Goal: Task Accomplishment & Management: Manage account settings

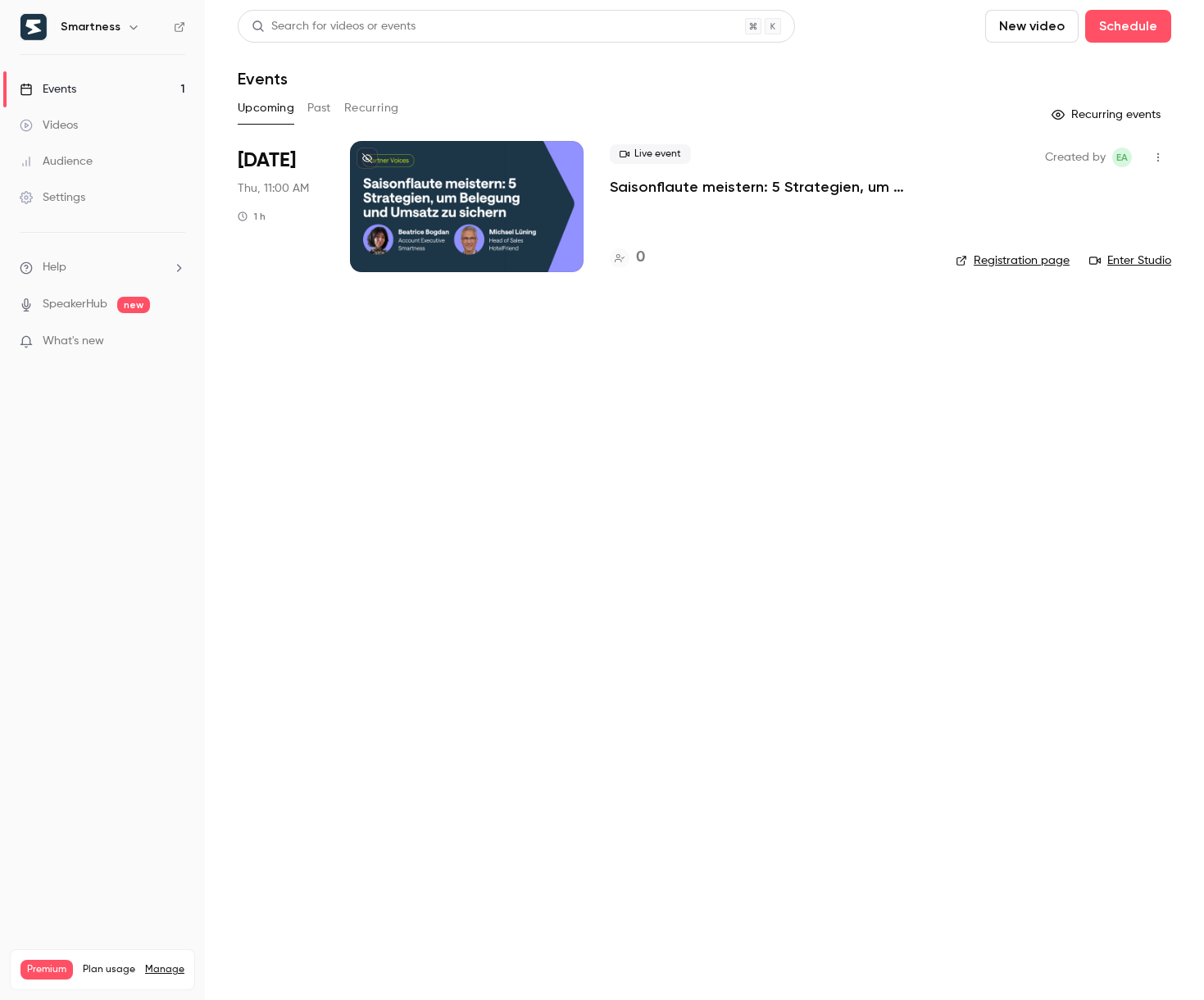
click at [78, 191] on div "Settings" at bounding box center [53, 197] width 65 height 17
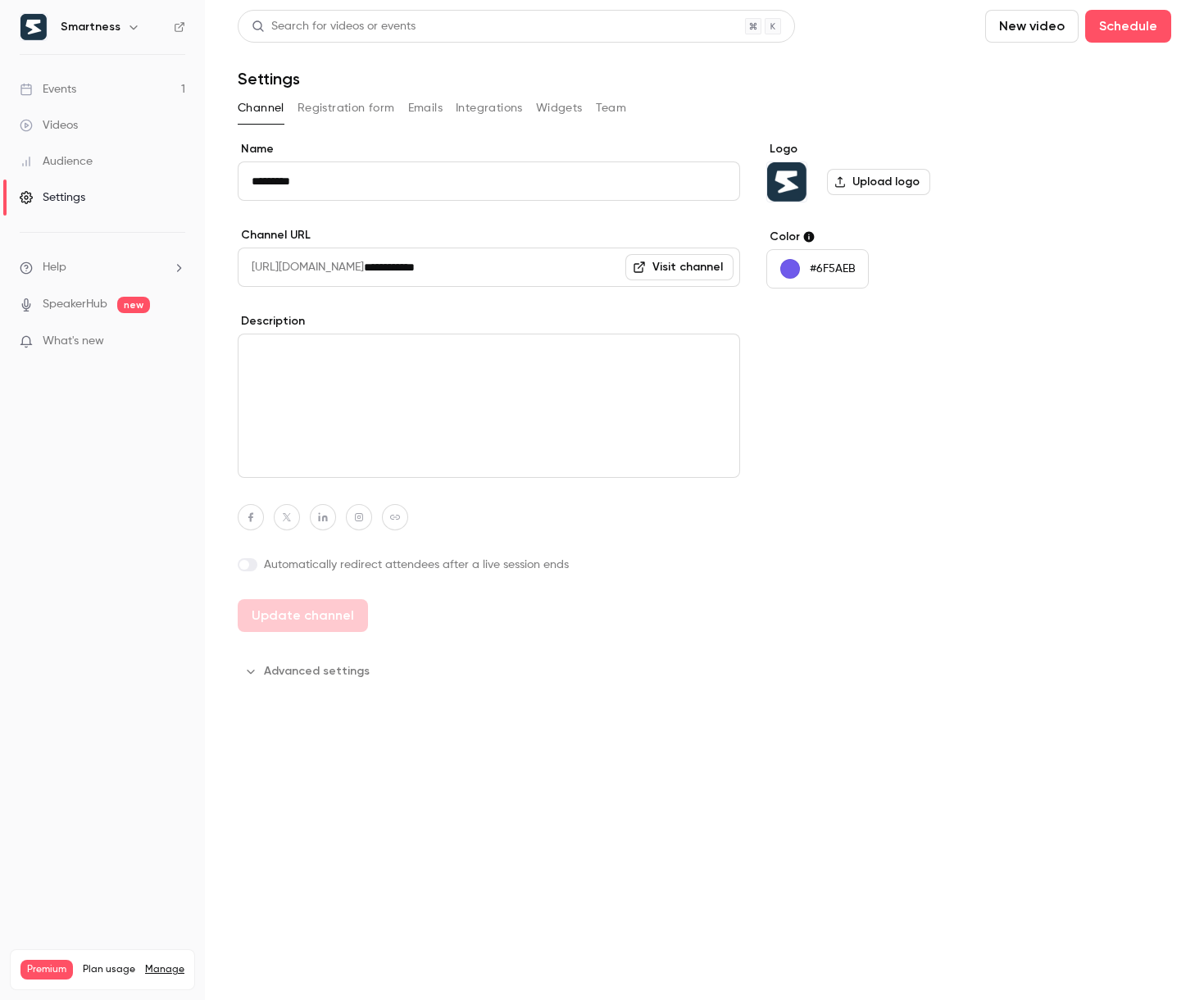
click at [441, 108] on button "Emails" at bounding box center [425, 108] width 35 height 26
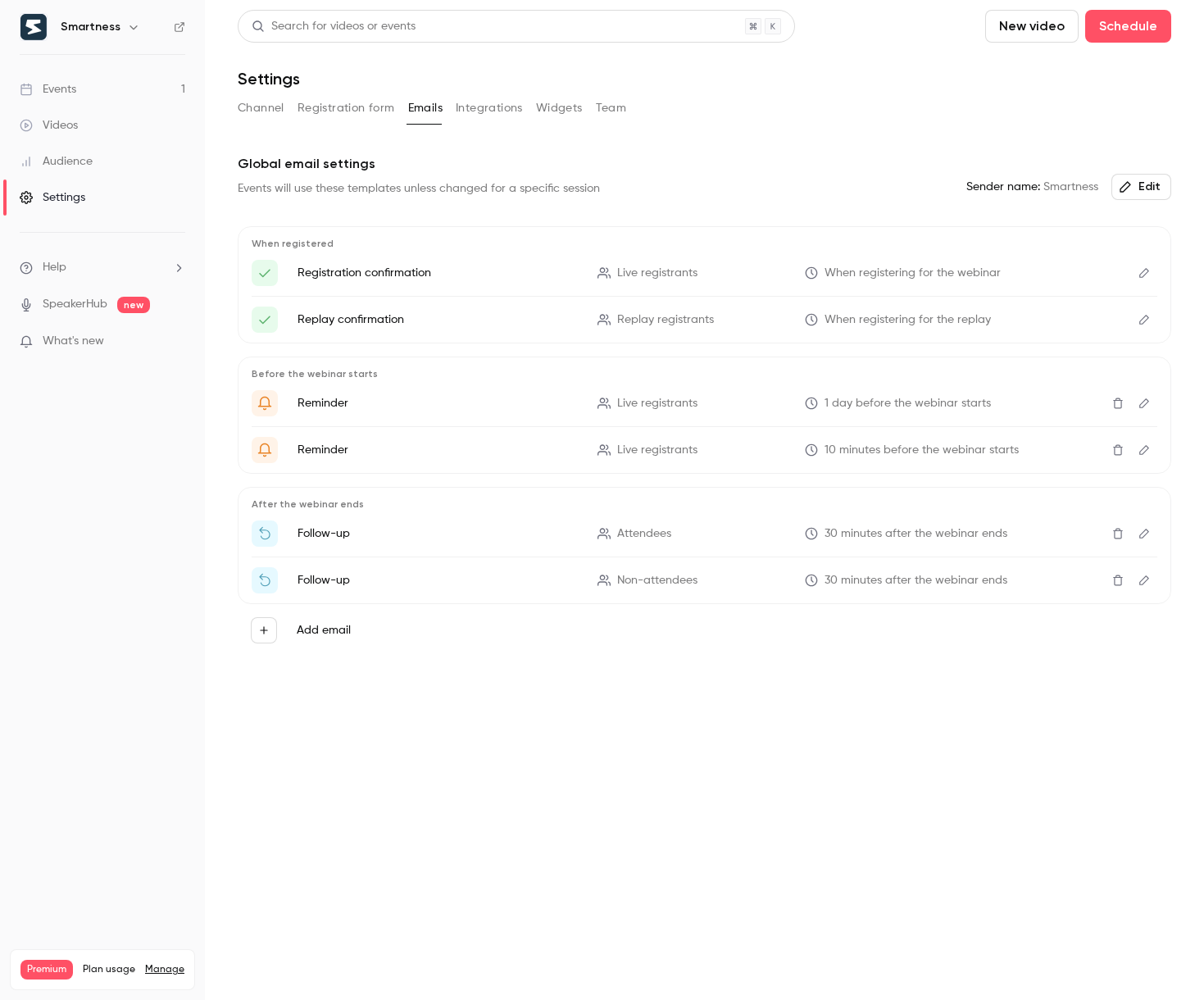
click at [1146, 273] on icon "Edit" at bounding box center [1145, 274] width 10 height 10
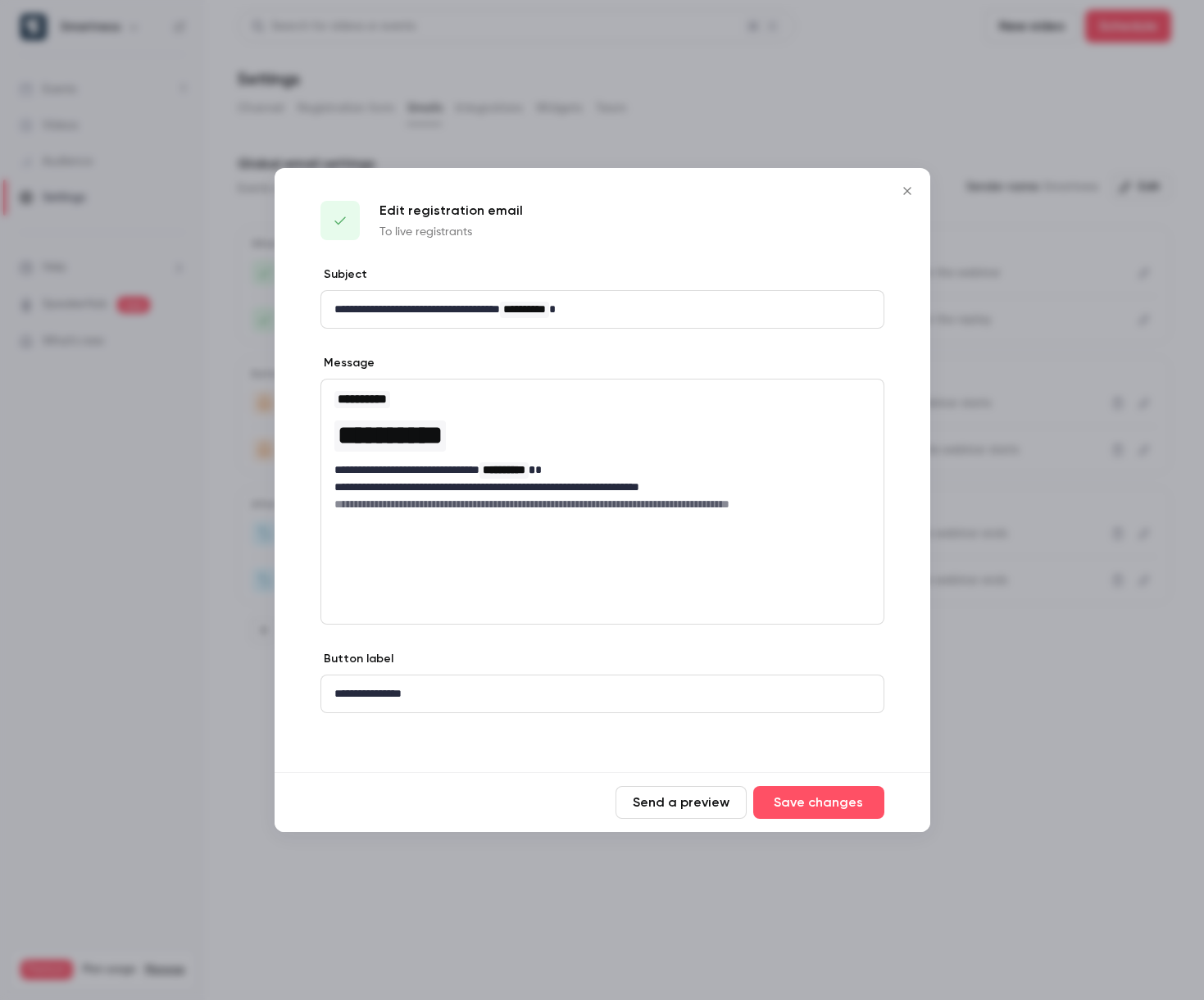
click at [895, 187] on button "Close" at bounding box center [907, 190] width 33 height 33
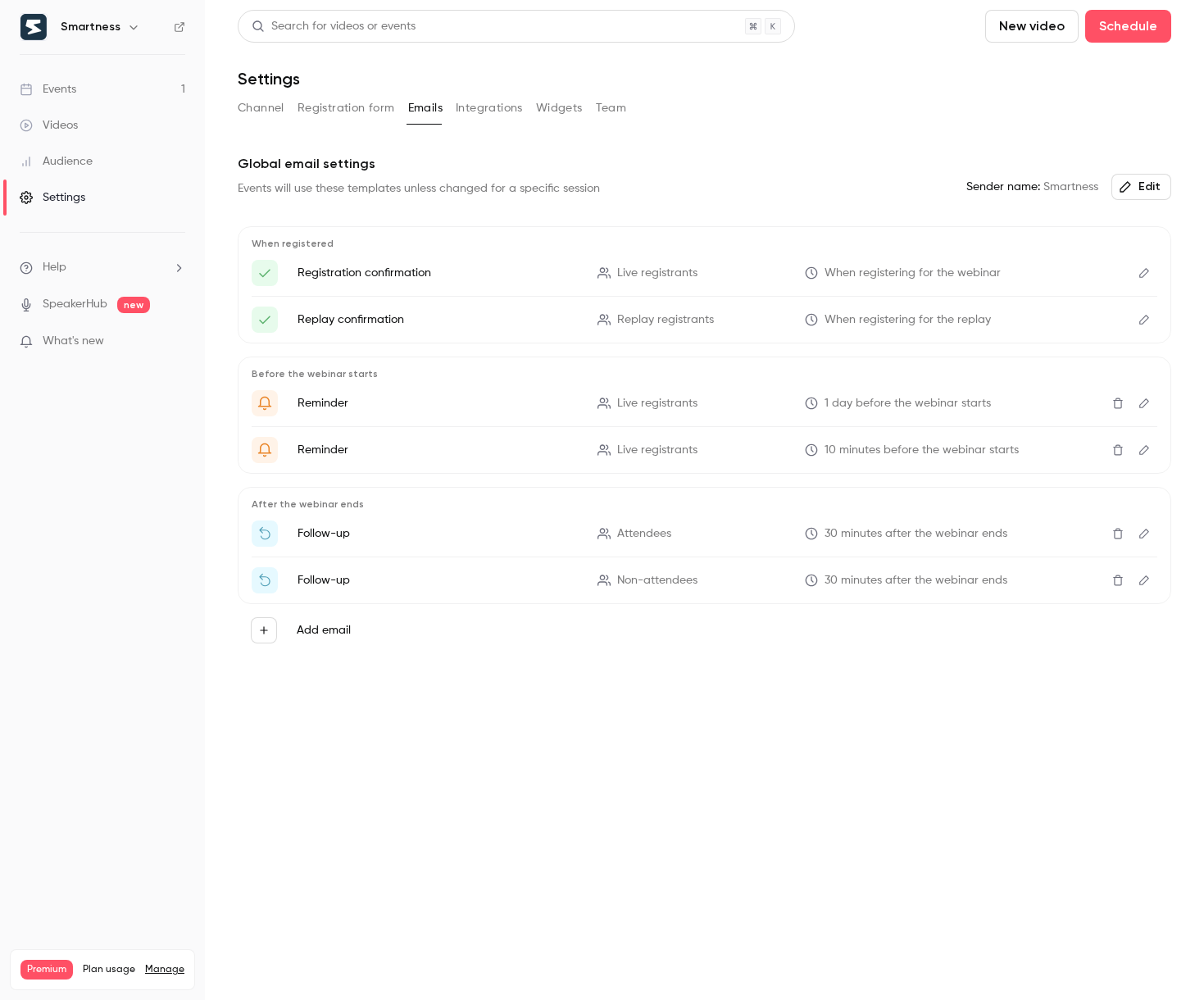
click at [1139, 311] on button "Edit" at bounding box center [1145, 319] width 26 height 26
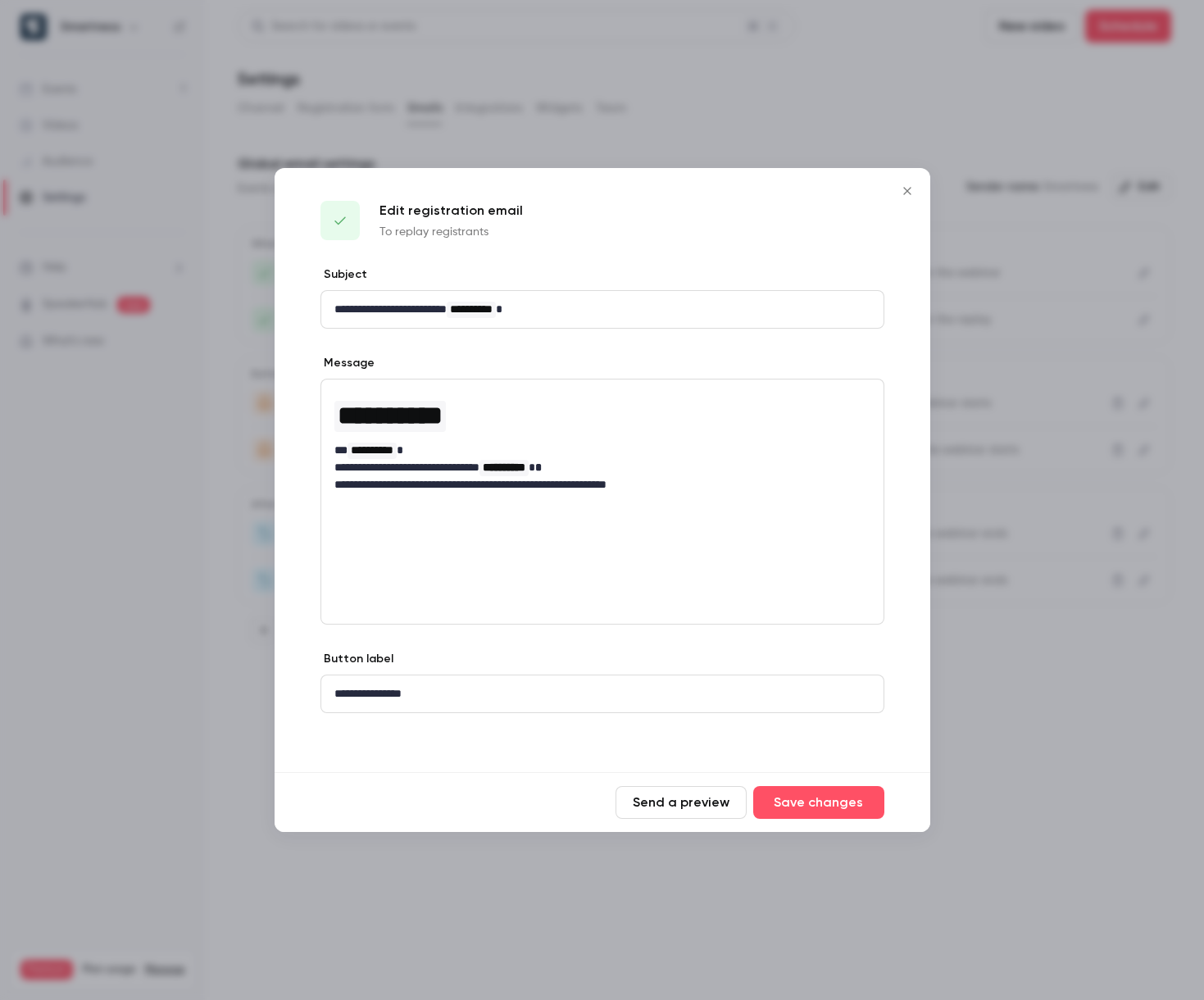
click at [902, 187] on icon "Close" at bounding box center [908, 190] width 20 height 13
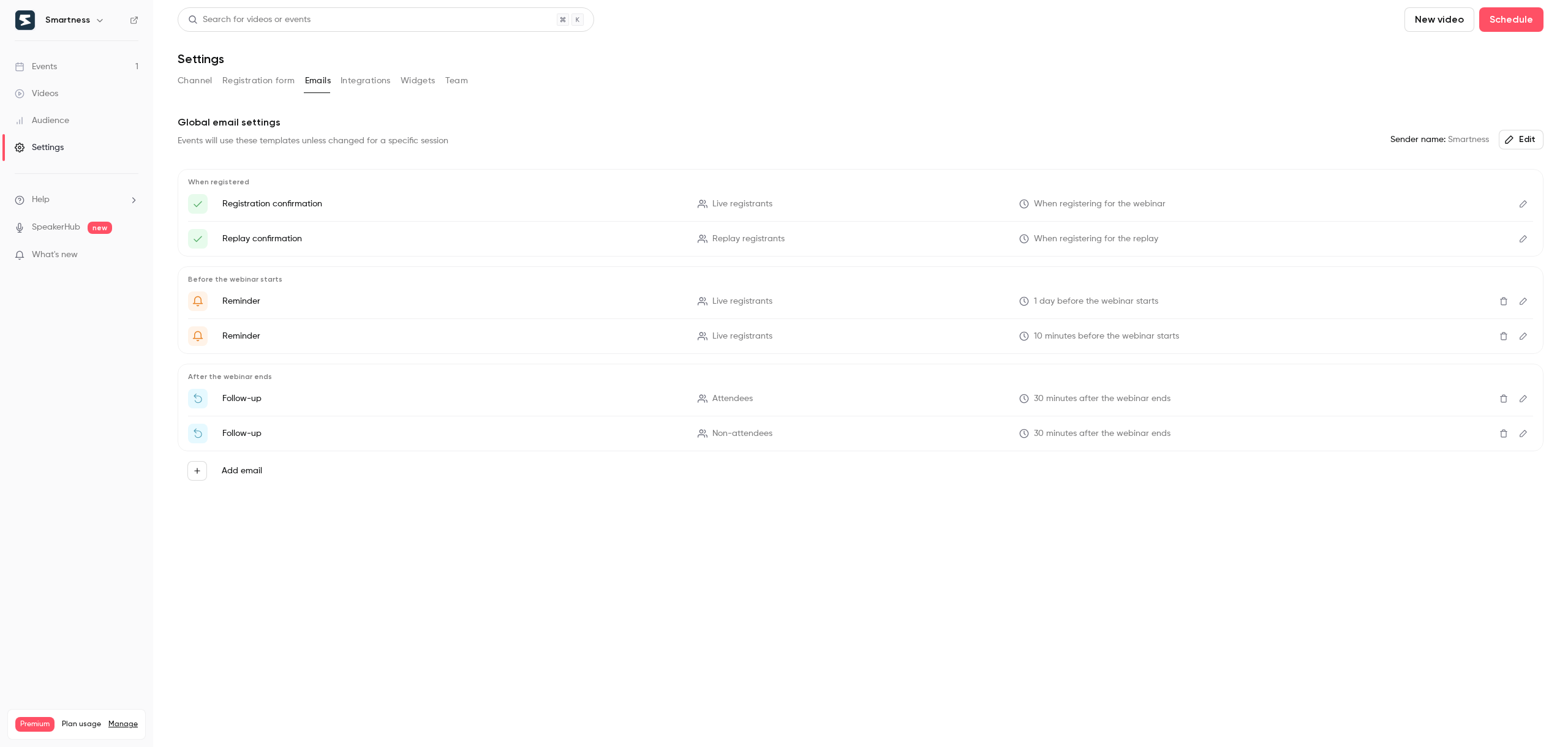
click at [78, 73] on link "Events 1" at bounding box center [76, 67] width 153 height 27
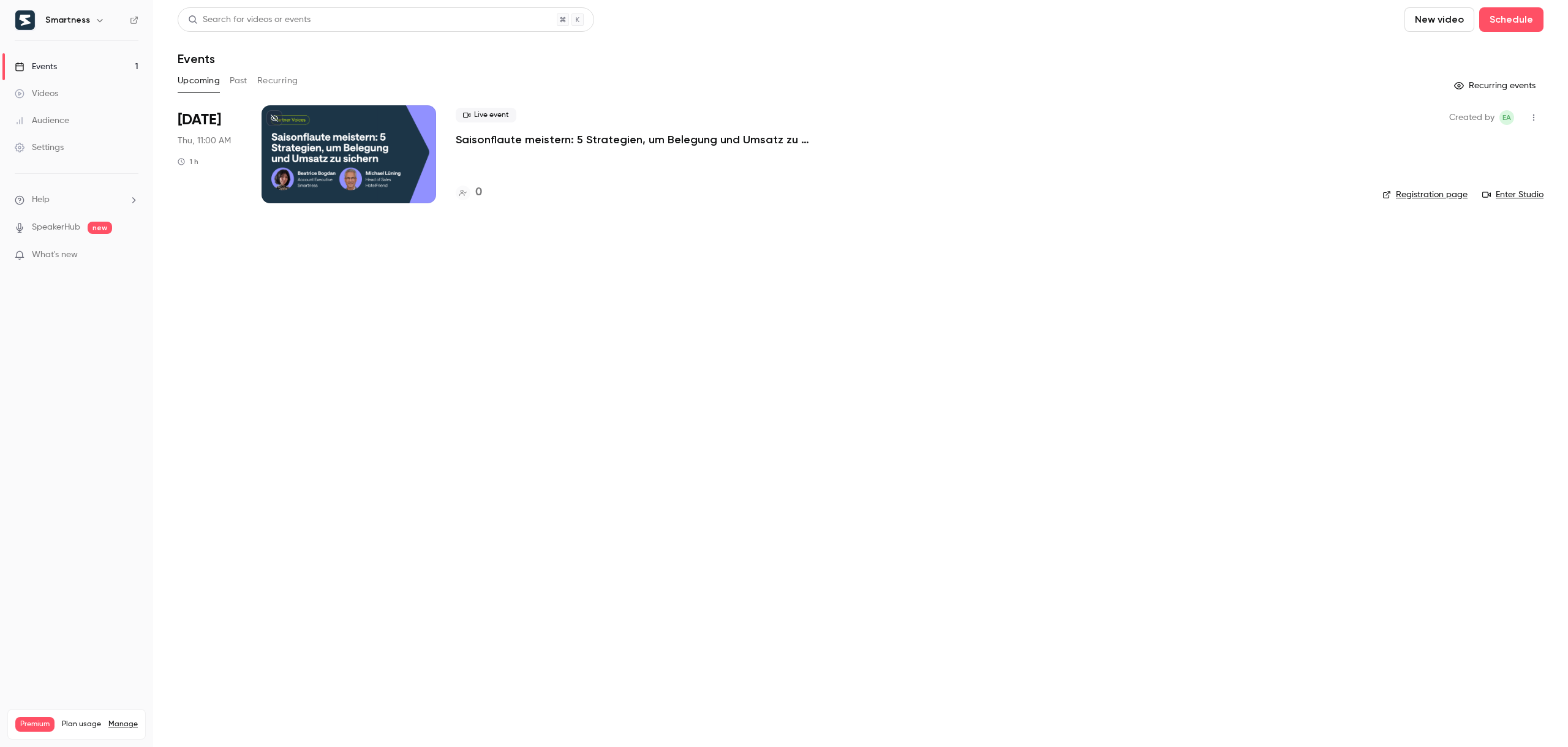
click at [92, 84] on link "Videos" at bounding box center [76, 93] width 153 height 27
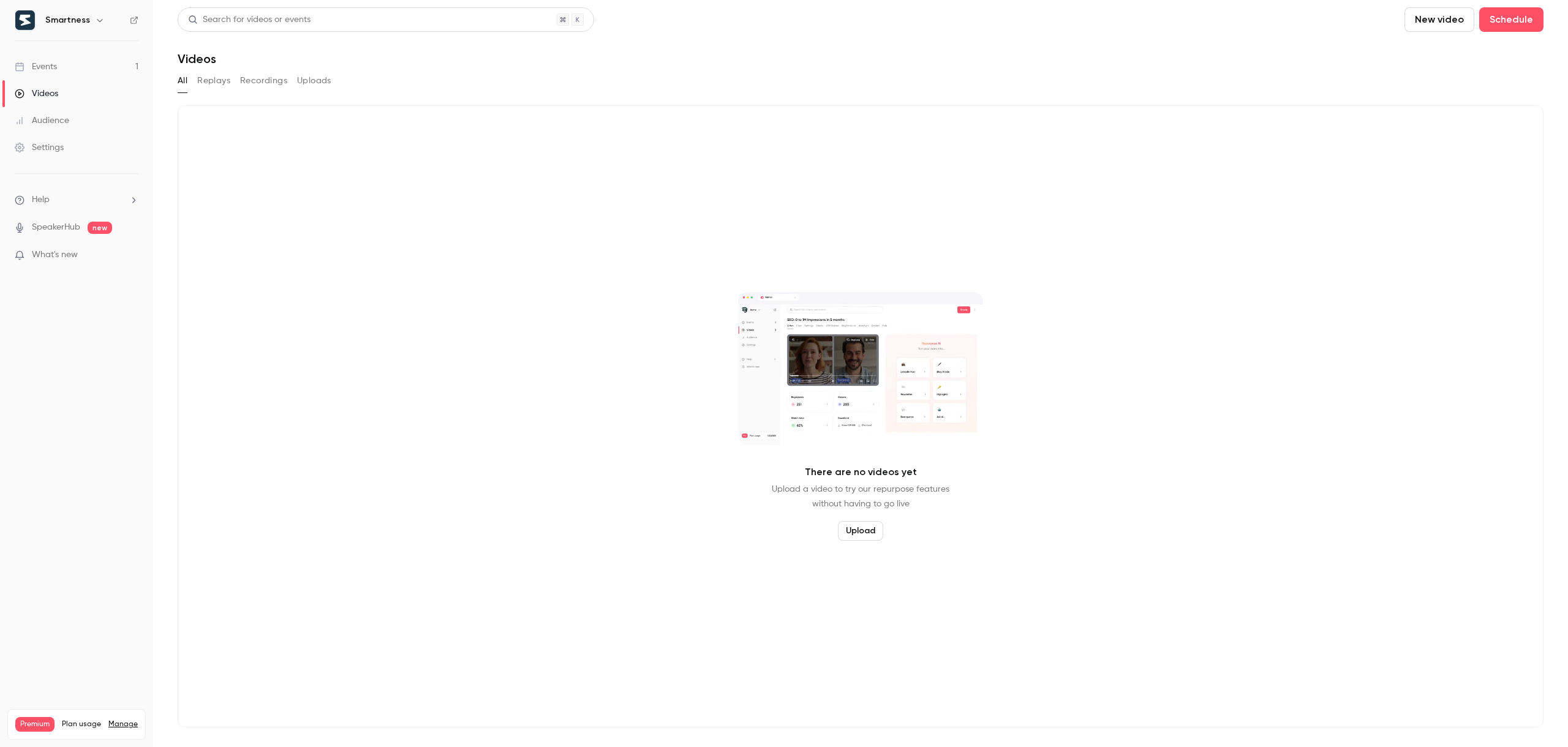
click at [219, 81] on button "Replays" at bounding box center [213, 81] width 33 height 19
click at [270, 82] on button "Recordings" at bounding box center [264, 81] width 47 height 19
click at [306, 81] on button "Uploads" at bounding box center [314, 81] width 34 height 19
click at [183, 81] on button "All" at bounding box center [182, 81] width 10 height 19
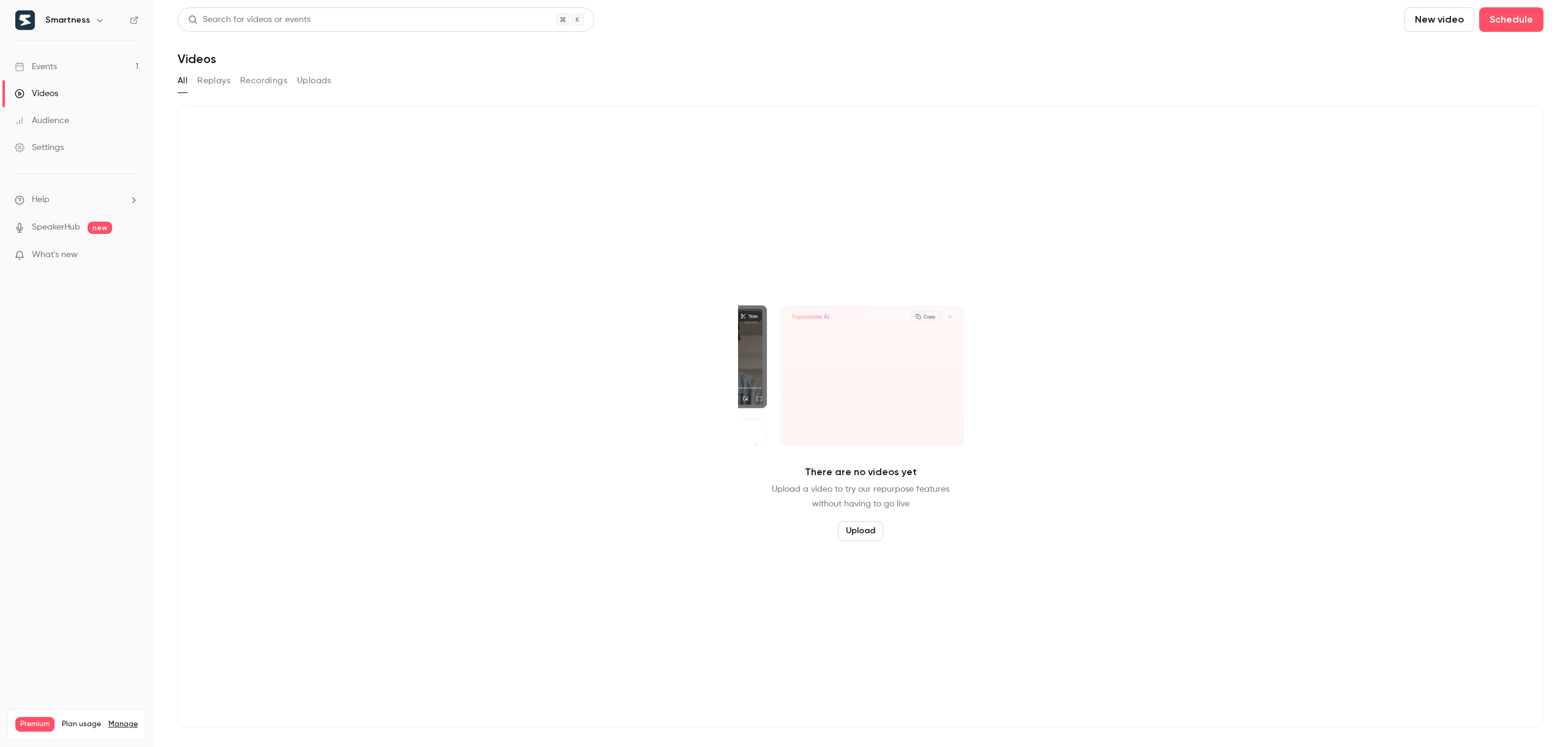
click at [65, 122] on div "Audience" at bounding box center [42, 121] width 55 height 13
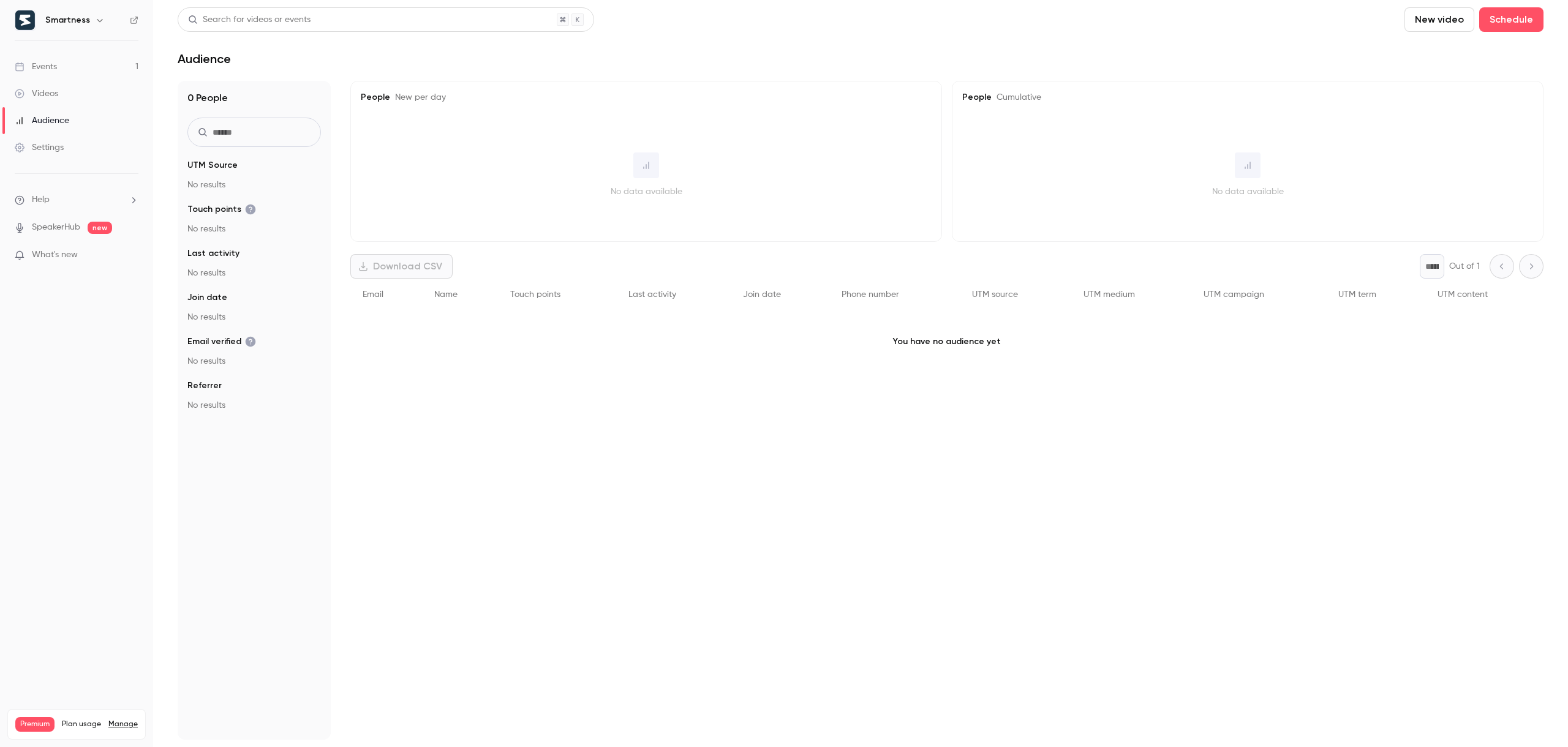
click at [108, 142] on link "Settings" at bounding box center [76, 147] width 153 height 27
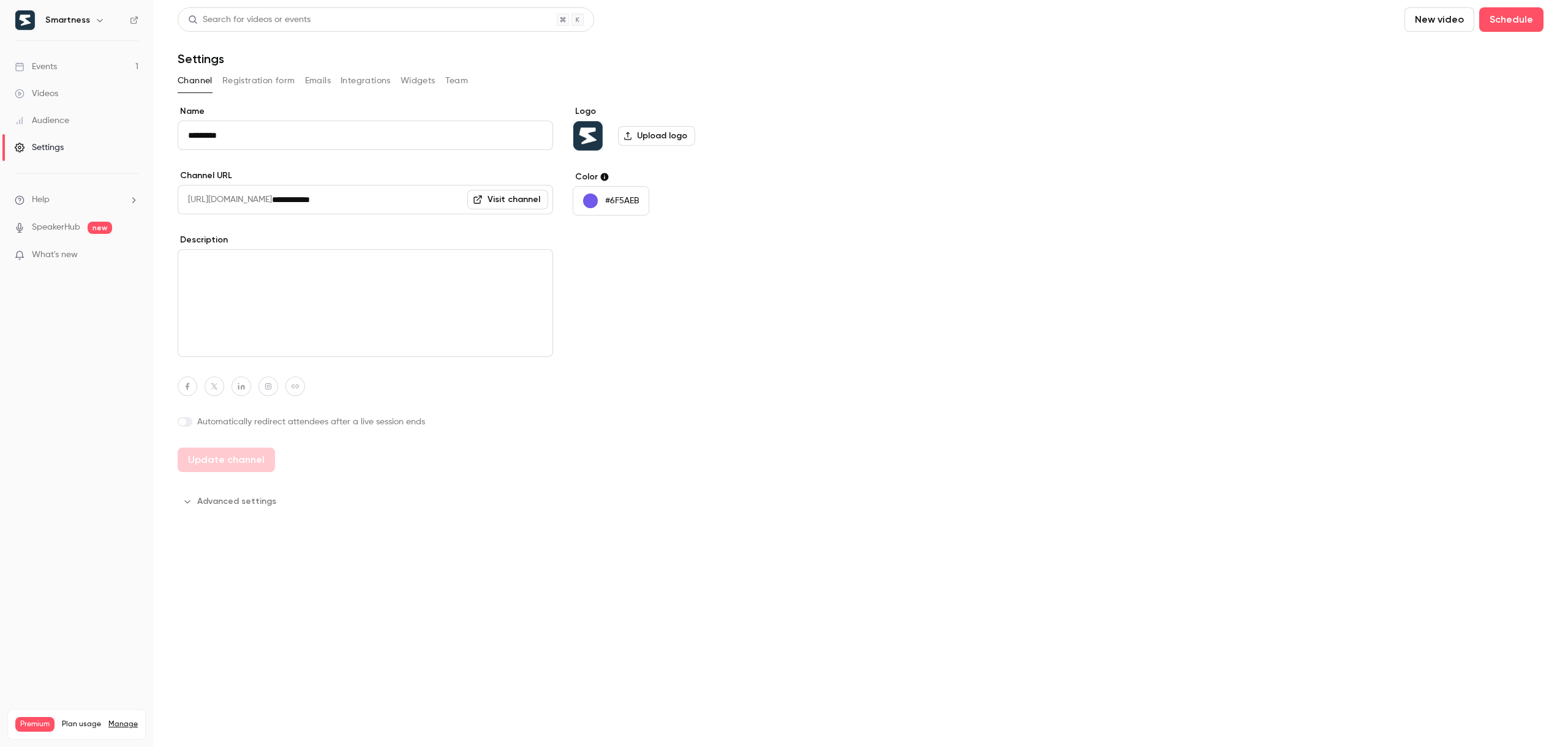
click at [93, 25] on button "button" at bounding box center [100, 20] width 15 height 15
click at [93, 25] on div at bounding box center [784, 373] width 1568 height 747
click at [124, 64] on link "Events 1" at bounding box center [76, 67] width 153 height 27
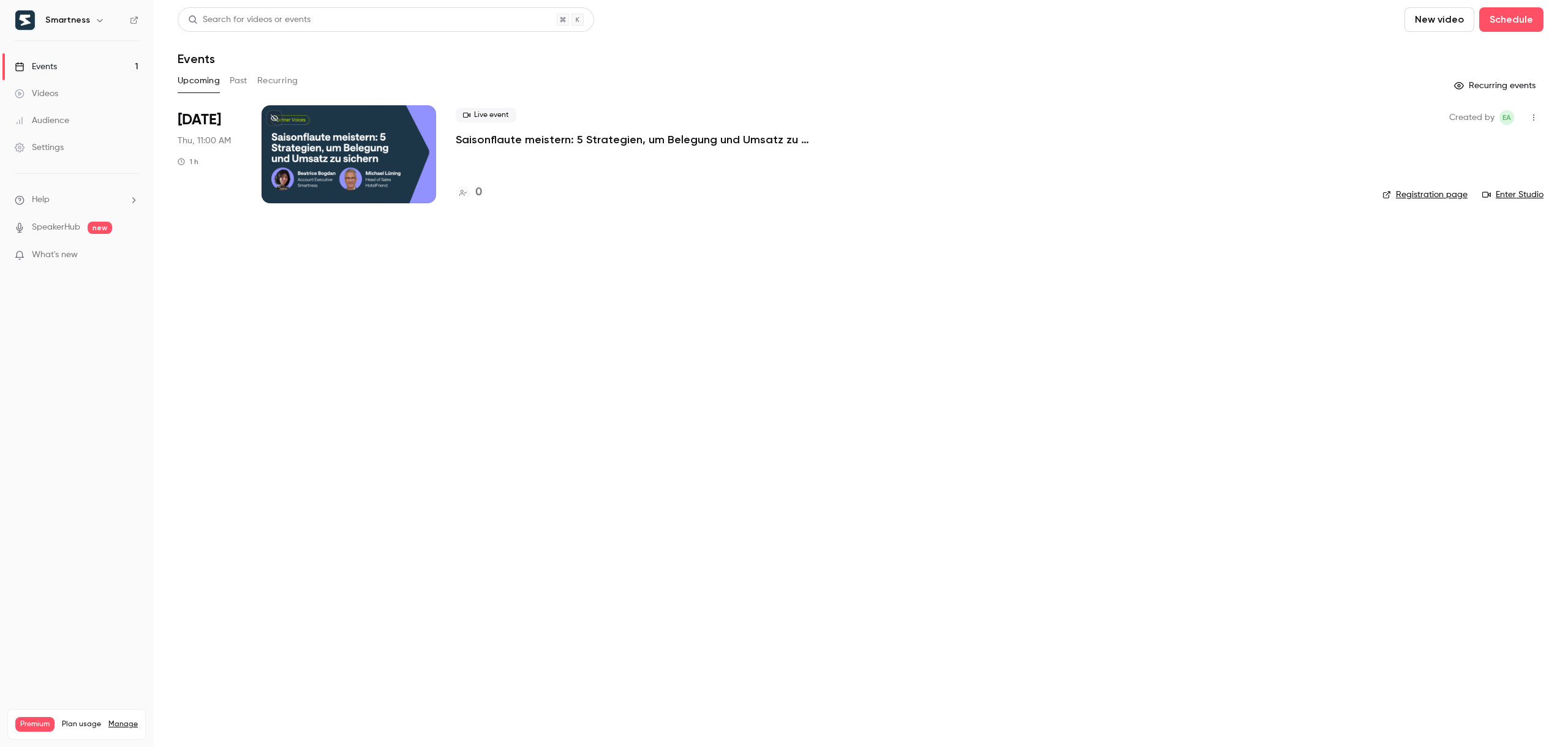
click at [96, 22] on icon "button" at bounding box center [99, 20] width 10 height 10
click at [94, 120] on li "Switch channel 3" at bounding box center [124, 113] width 229 height 33
click at [127, 137] on div "Smartness" at bounding box center [114, 138] width 140 height 13
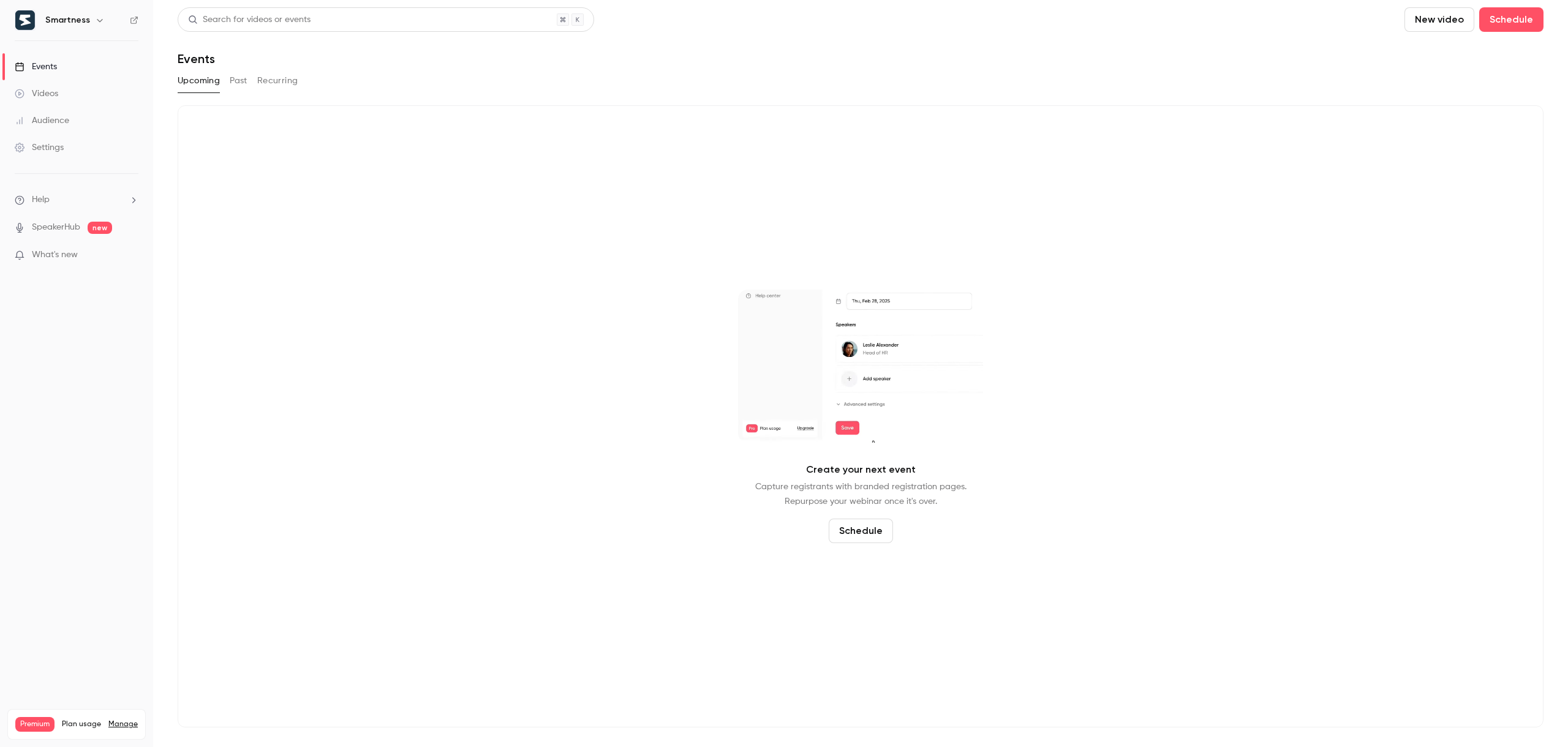
click at [37, 147] on div "Settings" at bounding box center [39, 147] width 49 height 13
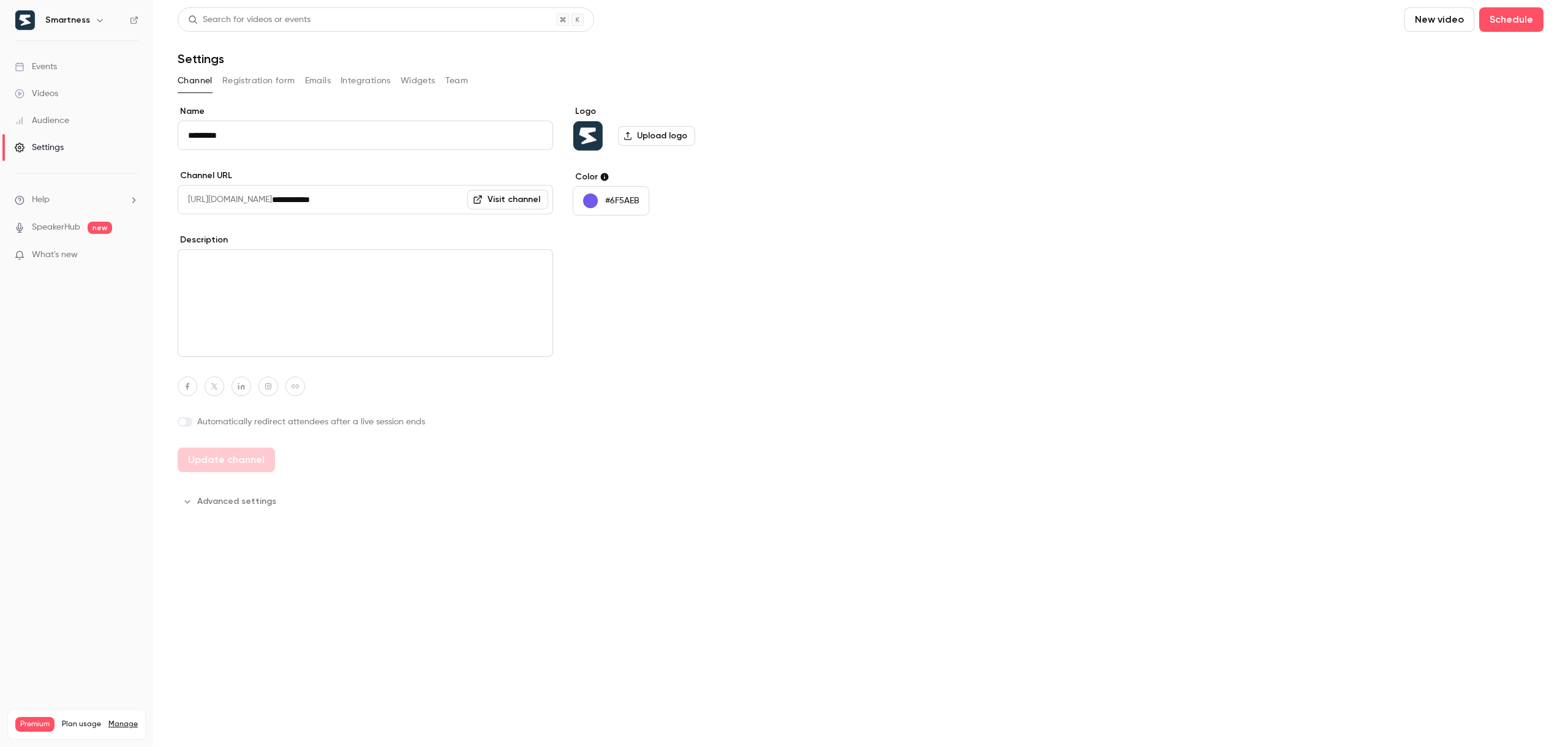
click at [80, 19] on h6 "Smartness" at bounding box center [67, 20] width 44 height 13
click at [98, 22] on icon "button" at bounding box center [99, 20] width 10 height 10
click at [104, 118] on span "Switch channel" at bounding box center [76, 112] width 62 height 13
click at [477, 367] on div at bounding box center [784, 373] width 1568 height 747
drag, startPoint x: 67, startPoint y: 69, endPoint x: 61, endPoint y: 68, distance: 6.1
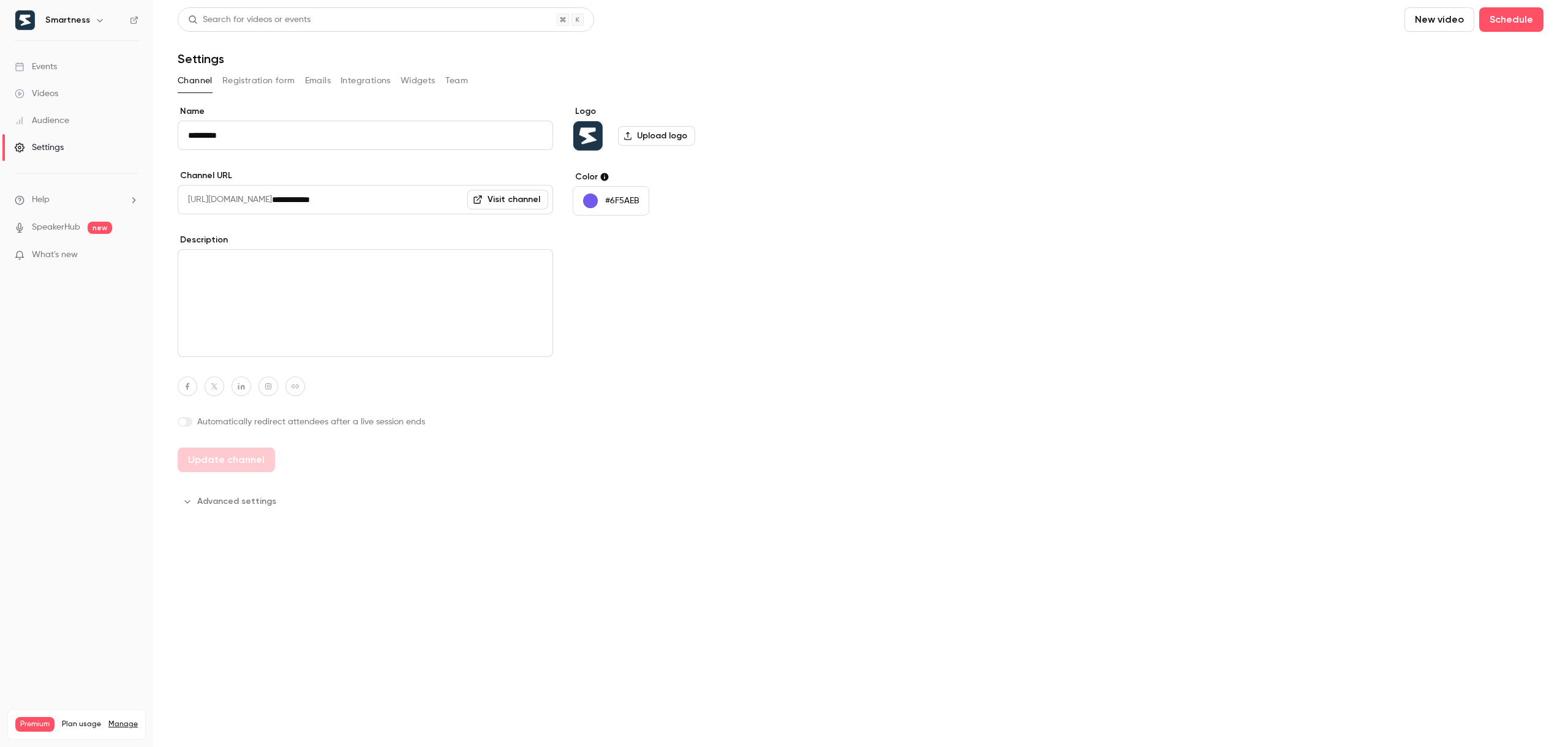
click at [67, 69] on link "Events" at bounding box center [76, 67] width 153 height 27
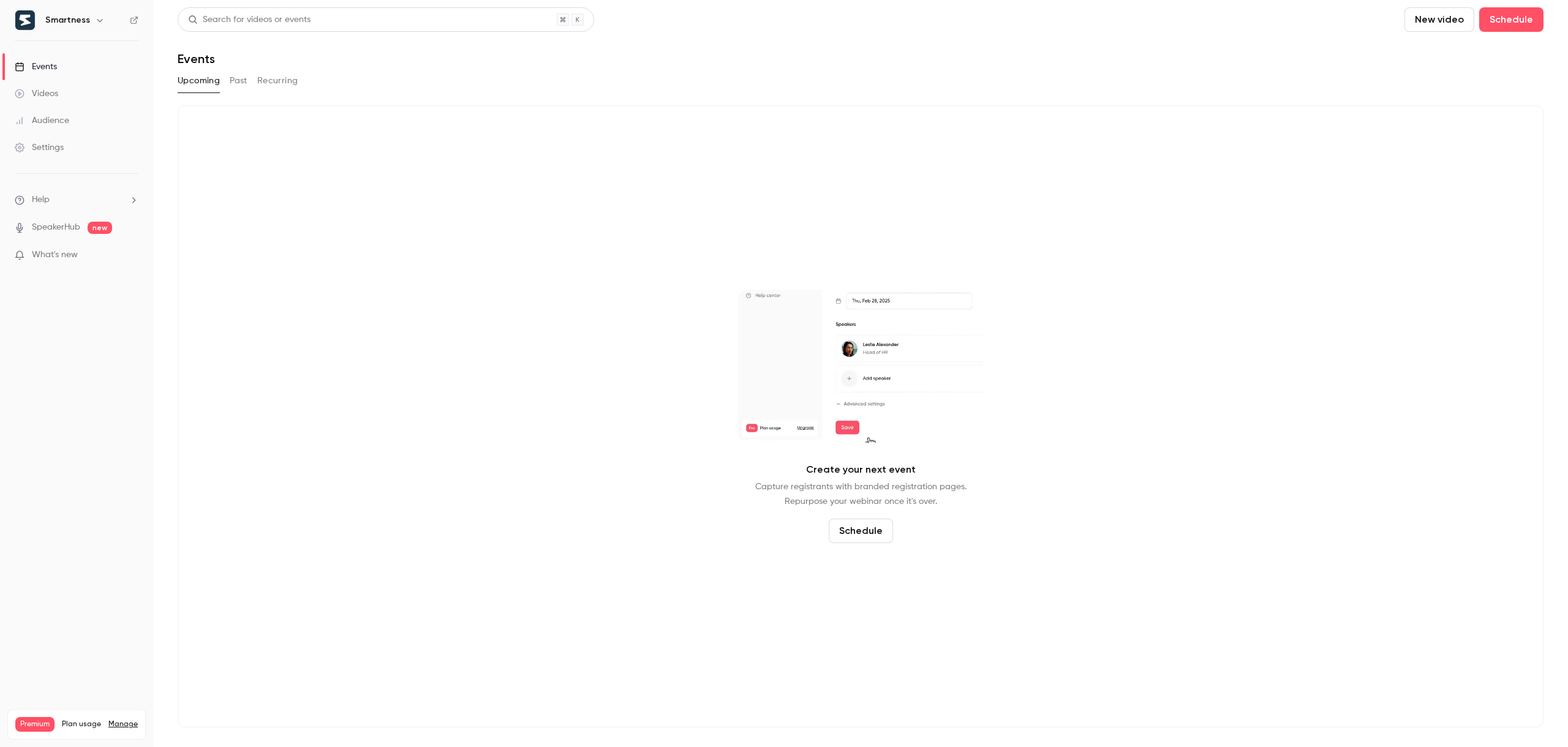
click at [96, 23] on icon "button" at bounding box center [99, 20] width 10 height 10
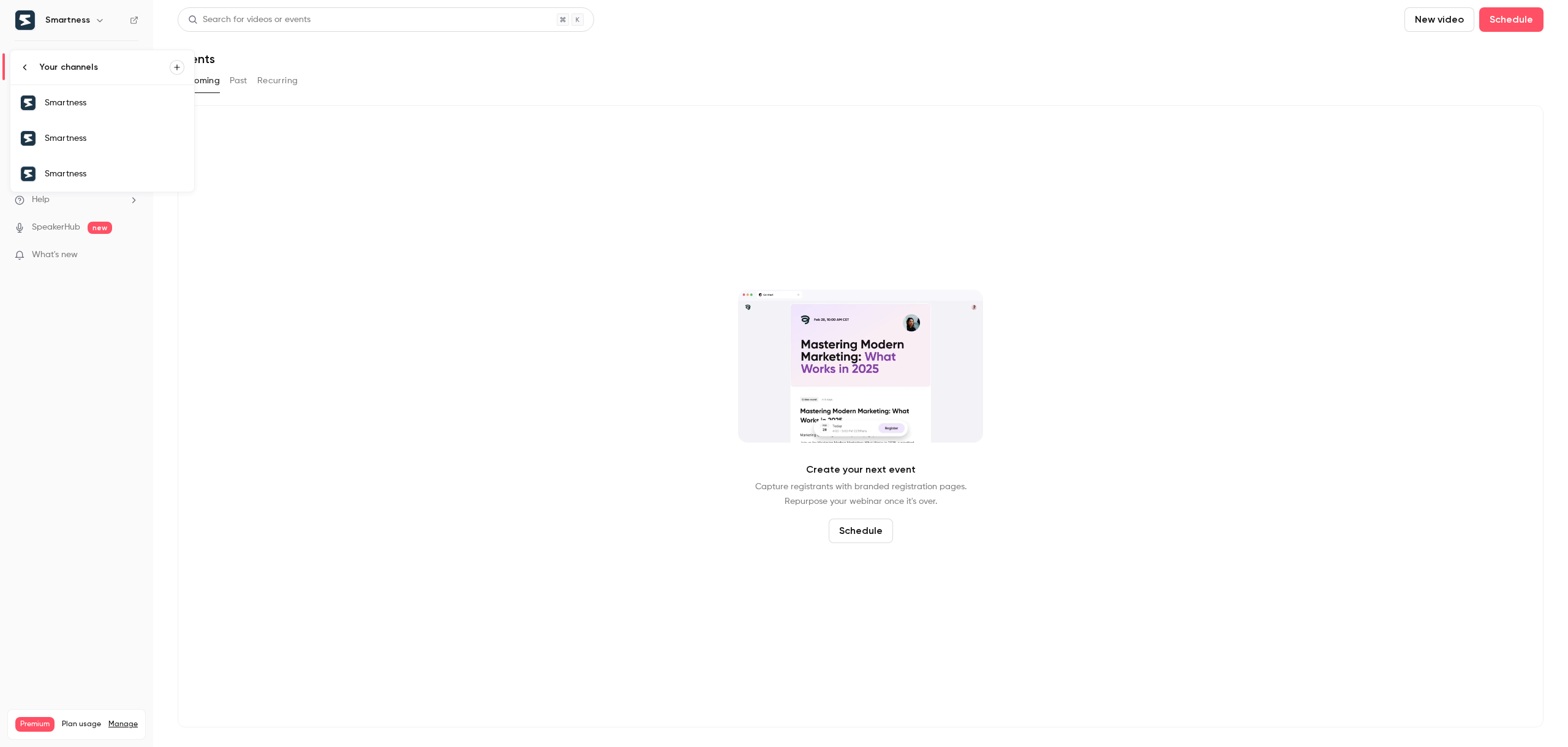
click at [79, 113] on link "Smartness" at bounding box center [102, 103] width 184 height 36
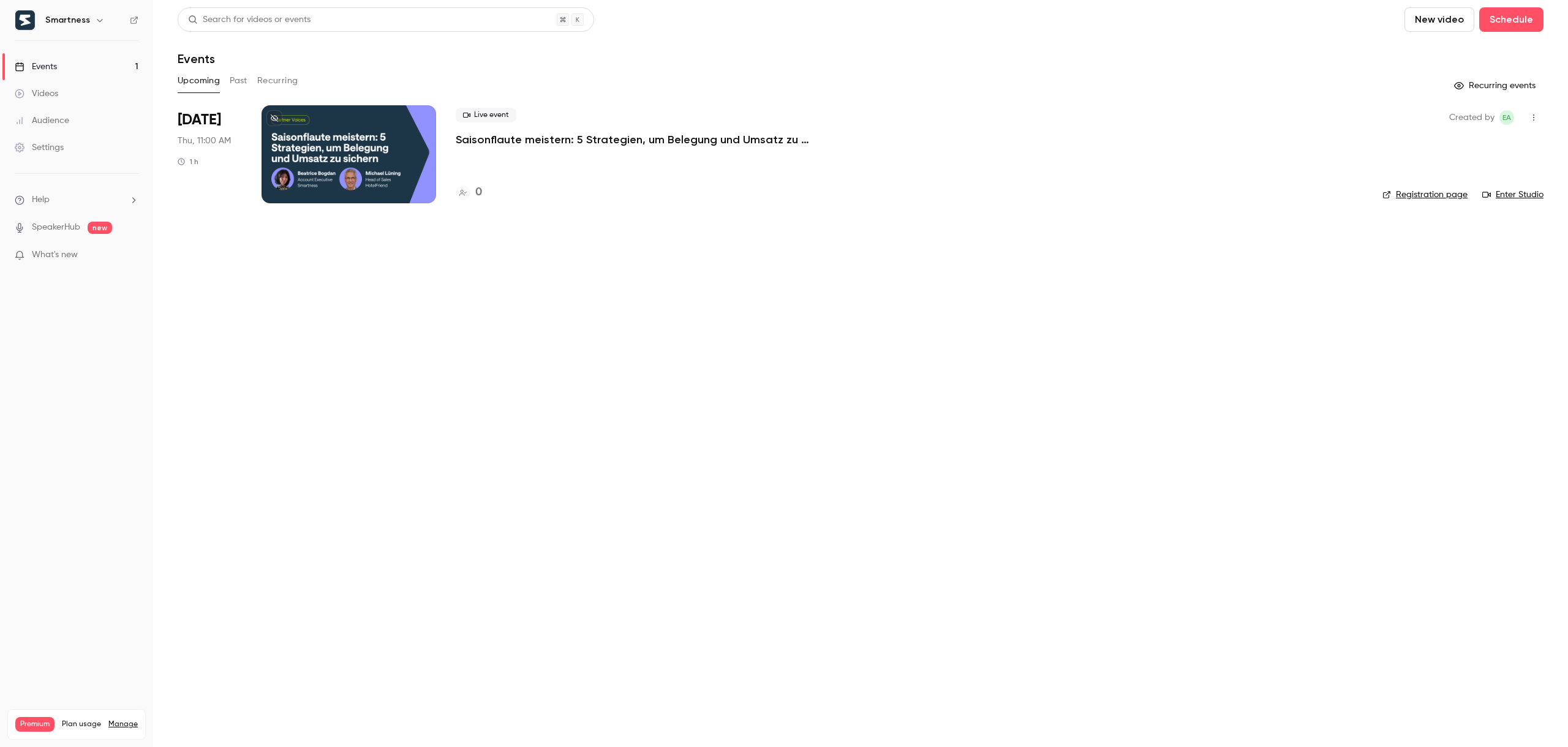
click at [97, 20] on icon "button" at bounding box center [99, 21] width 5 height 3
click at [81, 108] on span "Switch channel" at bounding box center [76, 112] width 62 height 13
click at [75, 144] on div "Smartness" at bounding box center [114, 138] width 140 height 13
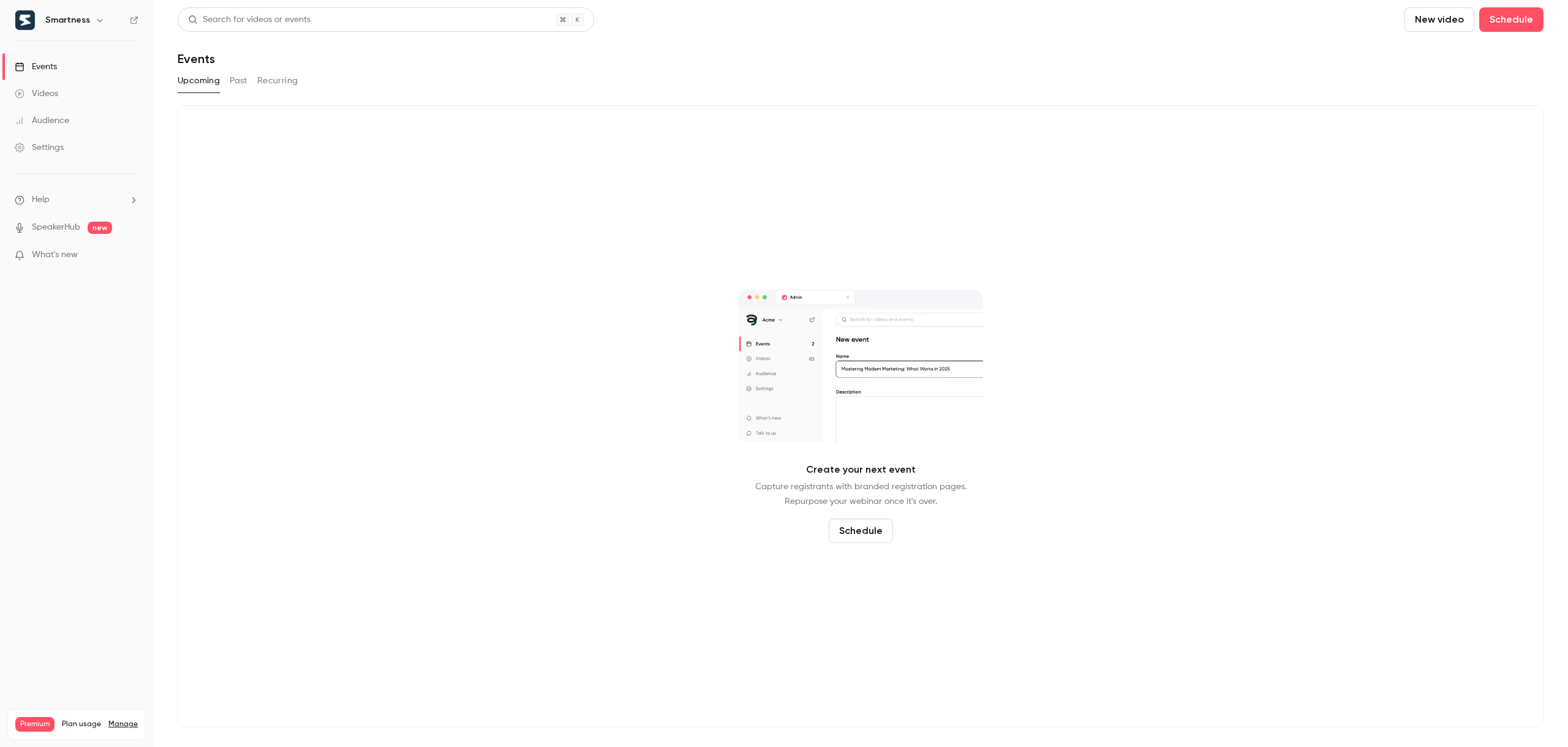
click at [99, 23] on icon "button" at bounding box center [99, 20] width 10 height 10
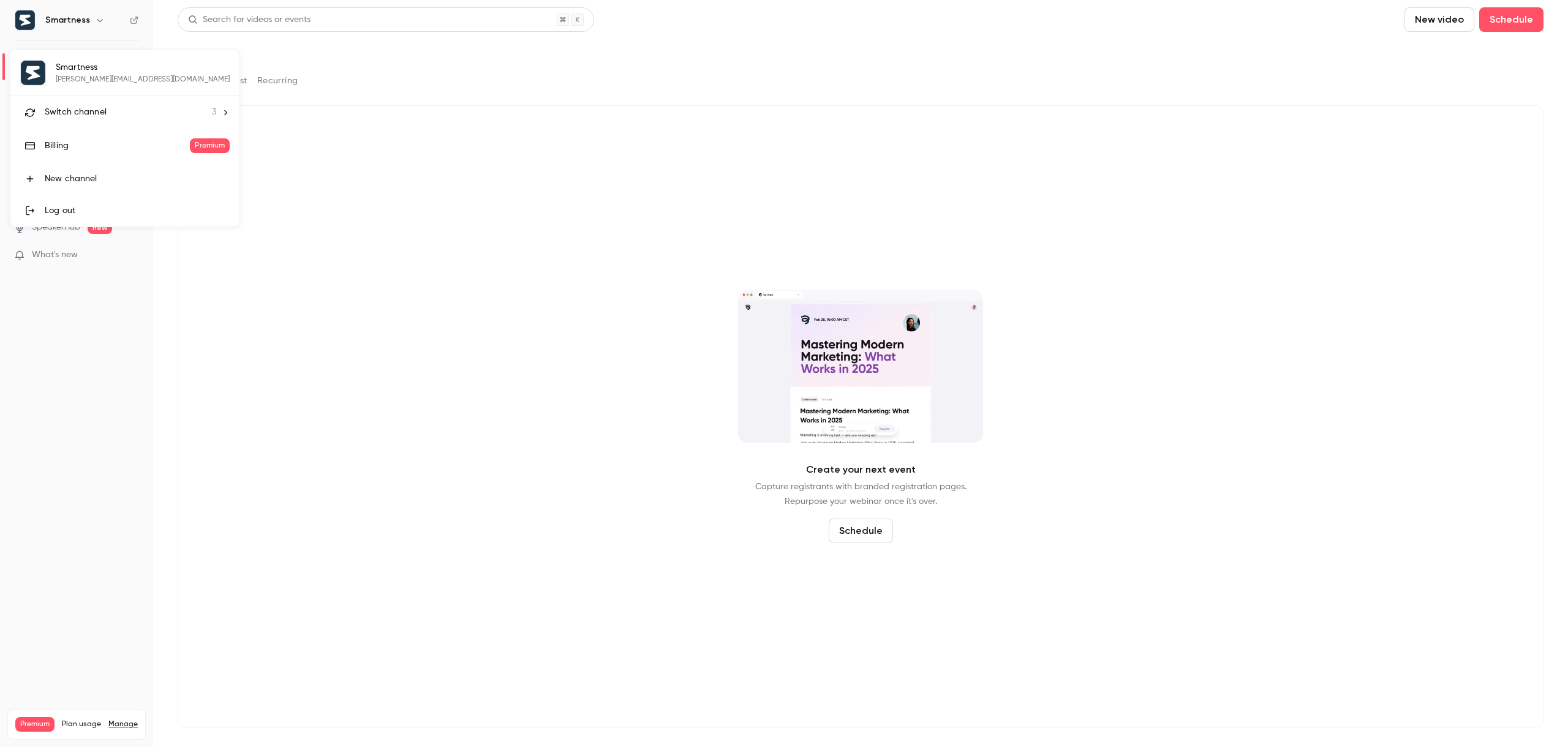
click at [118, 113] on div "Switch channel 3" at bounding box center [130, 112] width 172 height 13
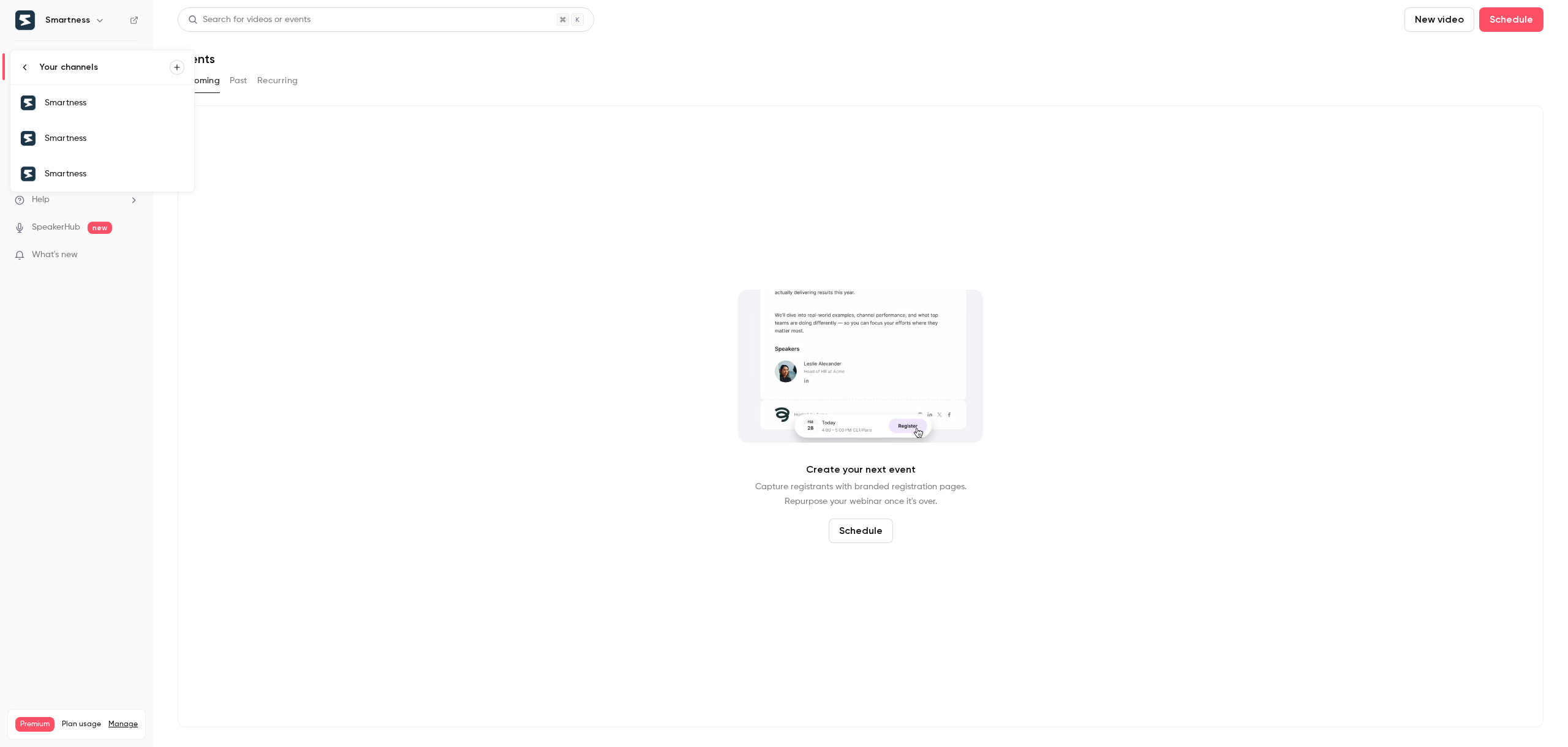
click at [90, 176] on div "Smartness" at bounding box center [114, 174] width 140 height 13
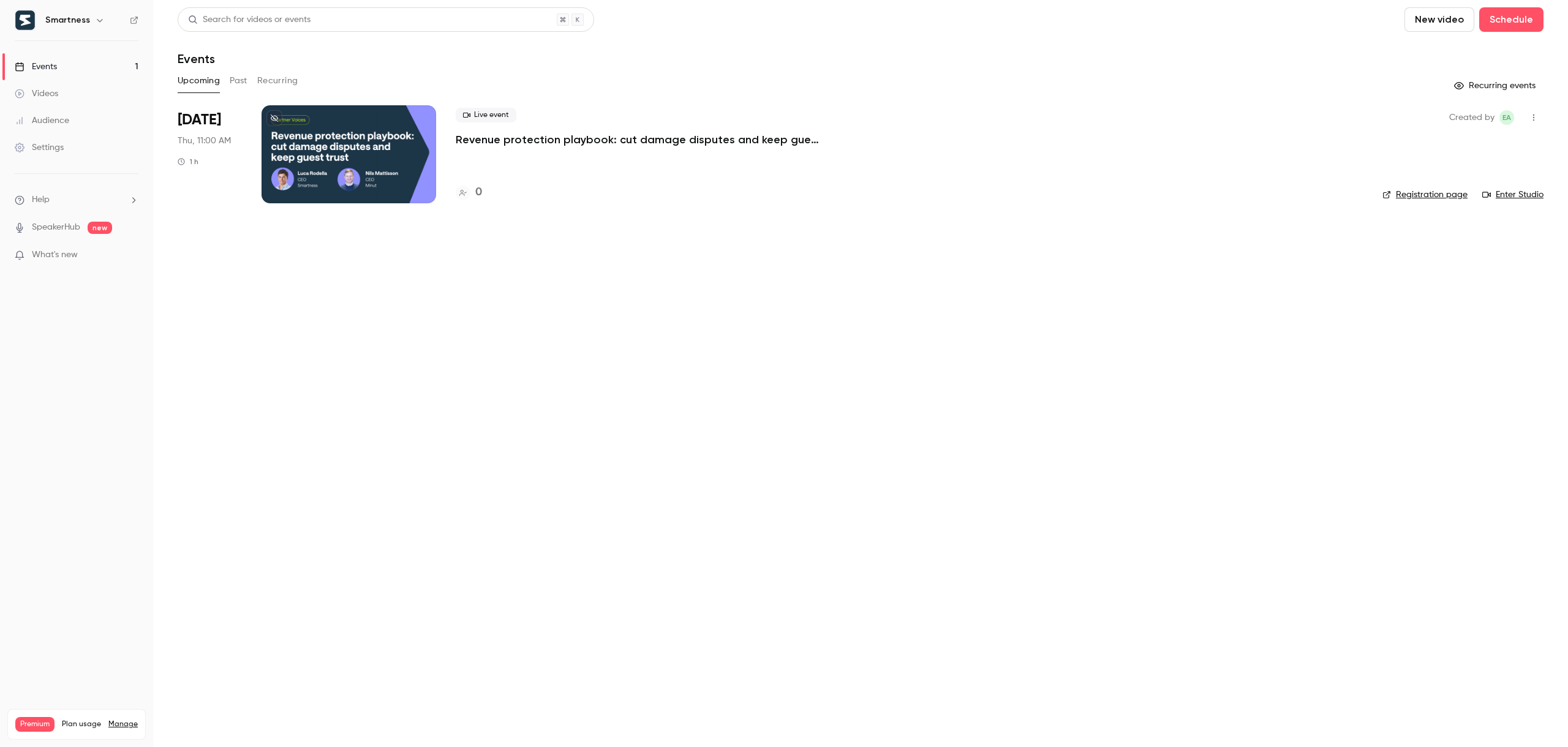
click at [353, 165] on div at bounding box center [349, 154] width 175 height 98
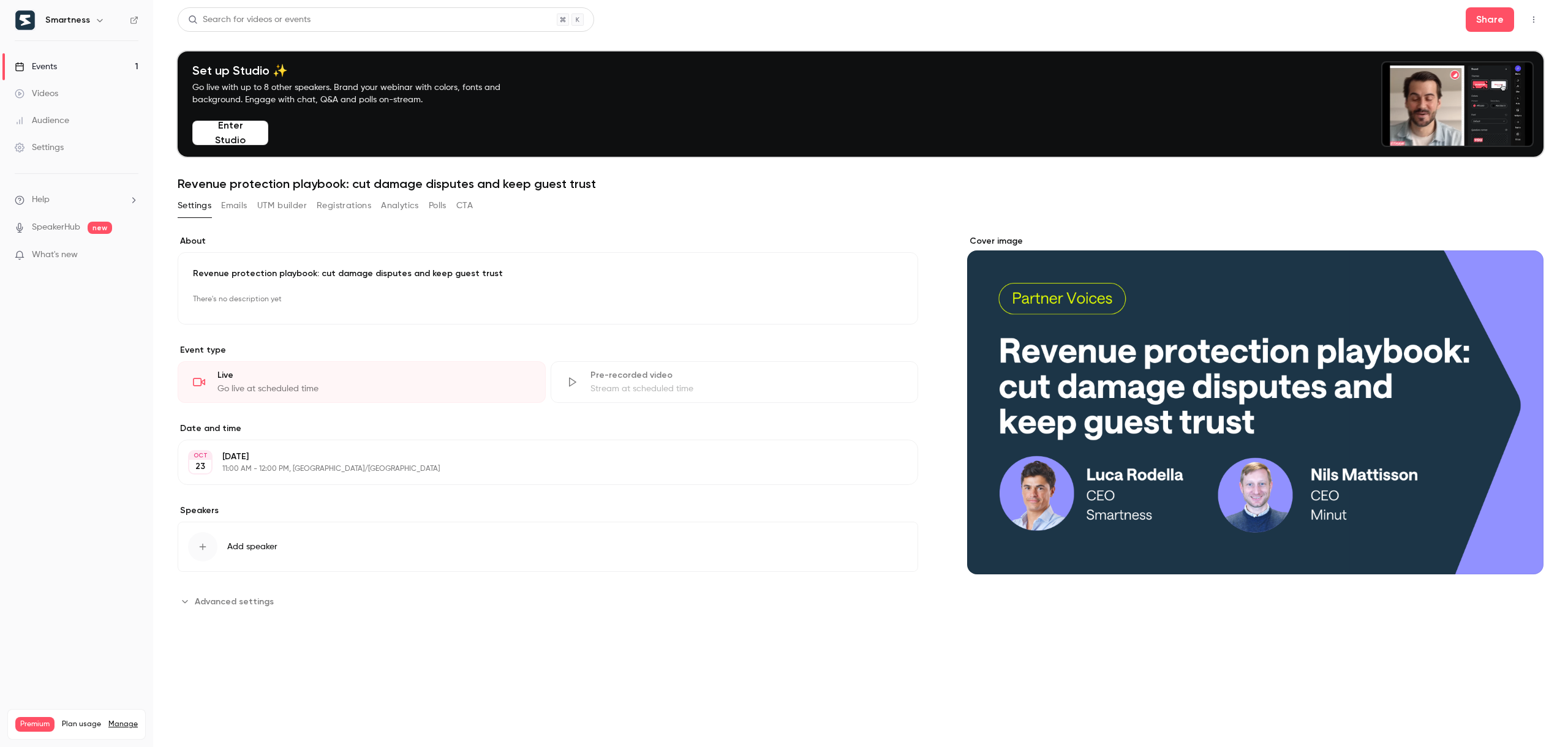
click at [347, 204] on button "Registrations" at bounding box center [344, 206] width 55 height 19
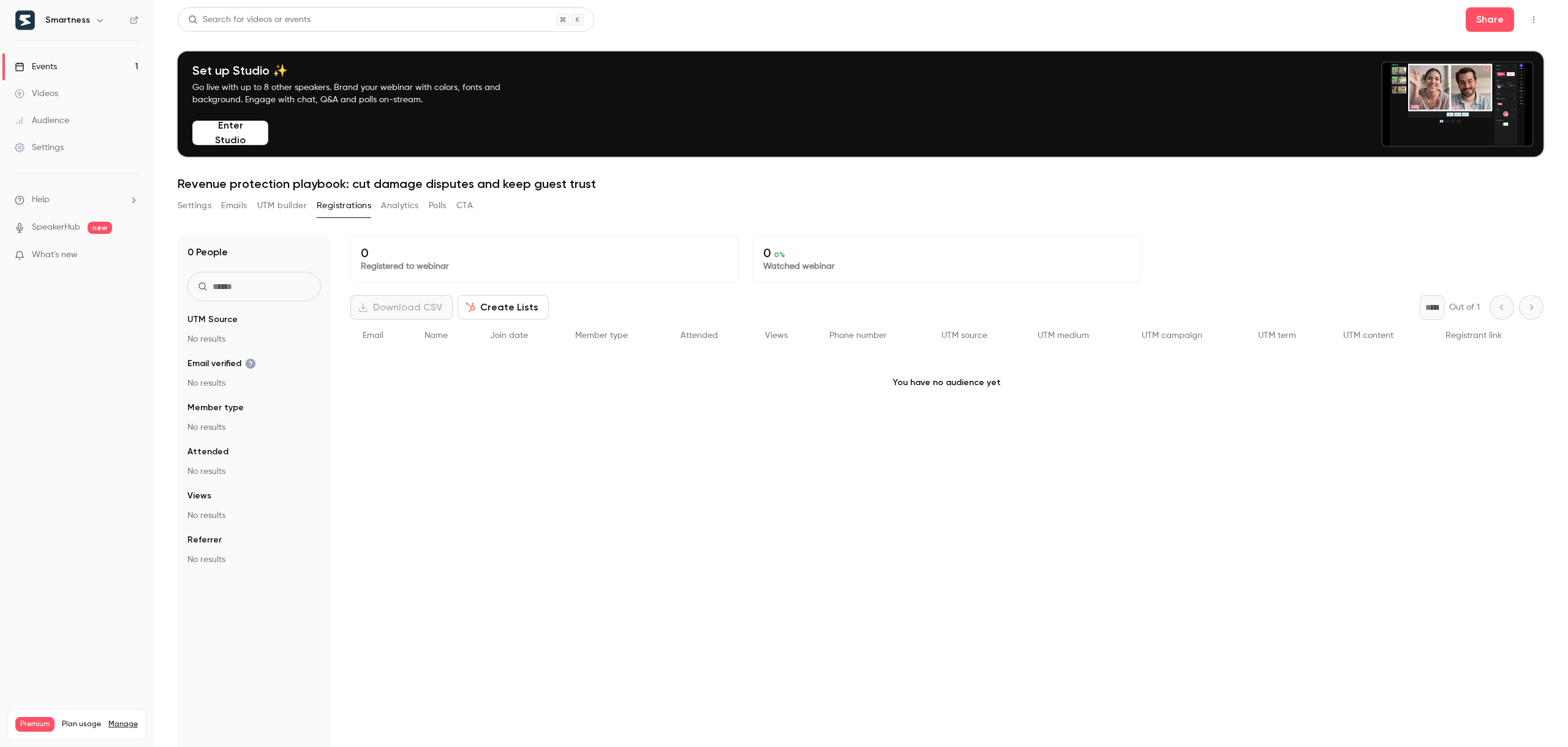
click at [417, 307] on div "Download CSV Create Lists" at bounding box center [449, 307] width 198 height 24
click at [626, 314] on div "Download CSV Create Lists * Out of 1" at bounding box center [946, 307] width 1193 height 24
click at [400, 211] on button "Analytics" at bounding box center [400, 206] width 38 height 19
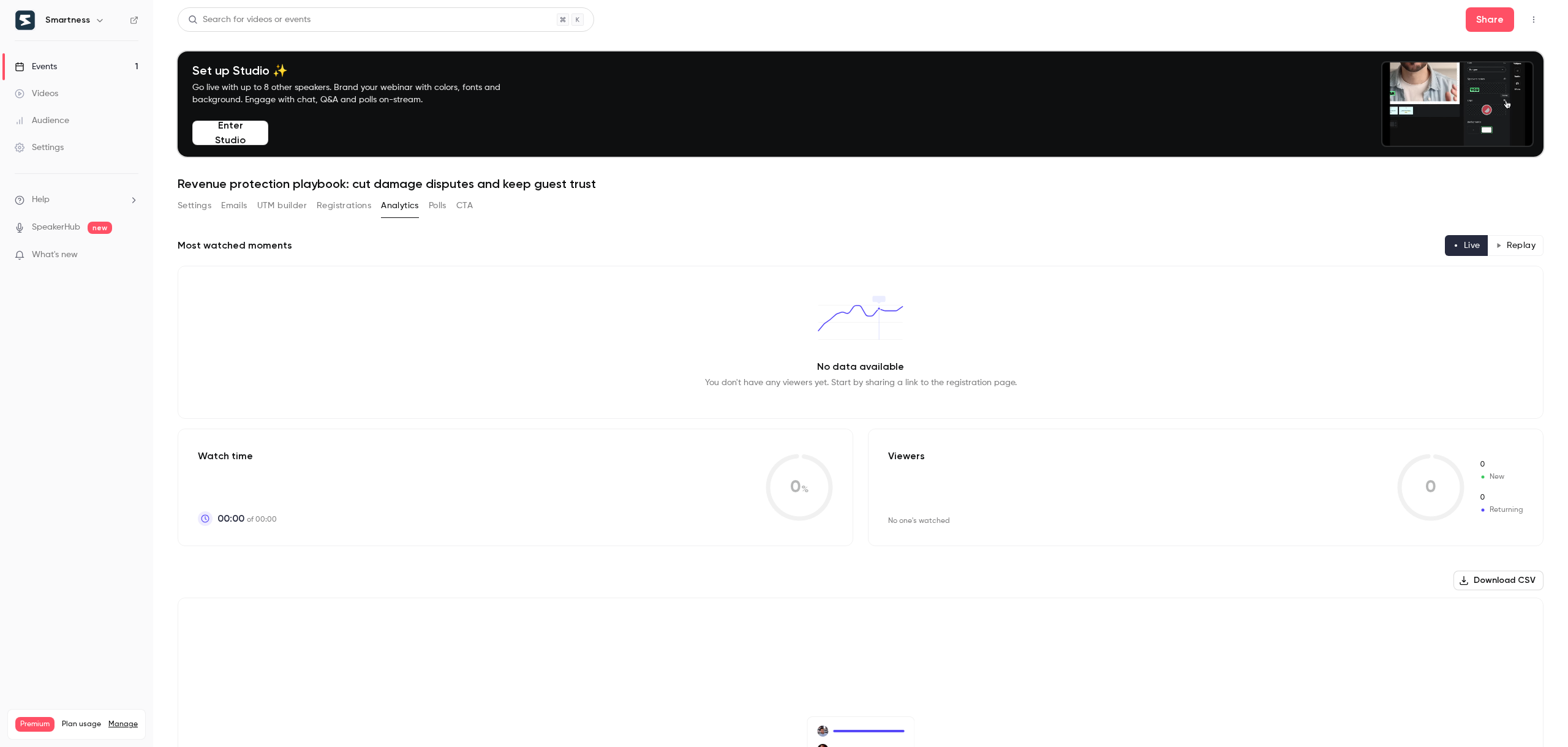
click at [355, 210] on button "Registrations" at bounding box center [344, 206] width 55 height 19
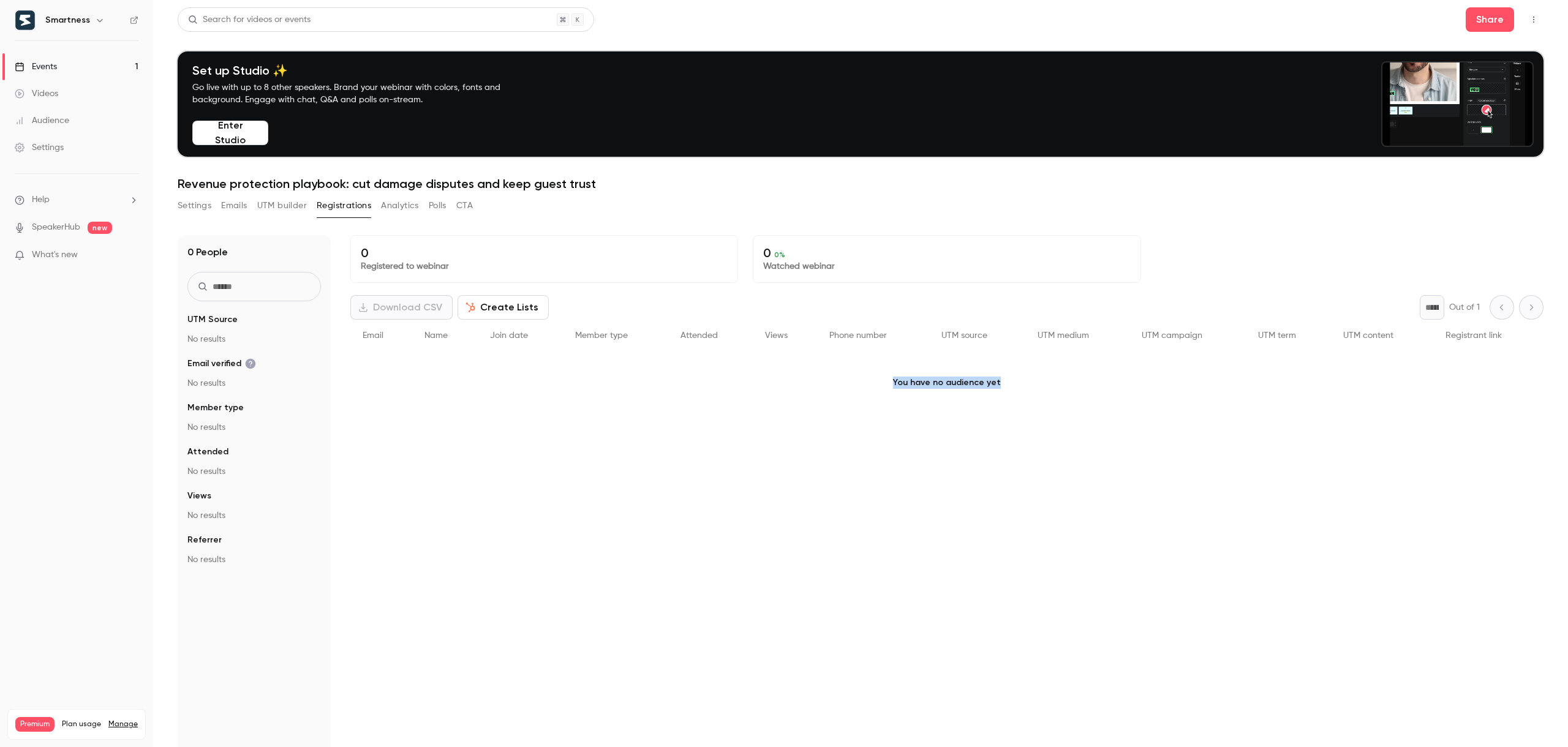
drag, startPoint x: 893, startPoint y: 383, endPoint x: 1019, endPoint y: 386, distance: 126.0
click at [899, 386] on p "You have no audience yet" at bounding box center [946, 383] width 1193 height 61
click at [402, 211] on button "Analytics" at bounding box center [400, 206] width 38 height 19
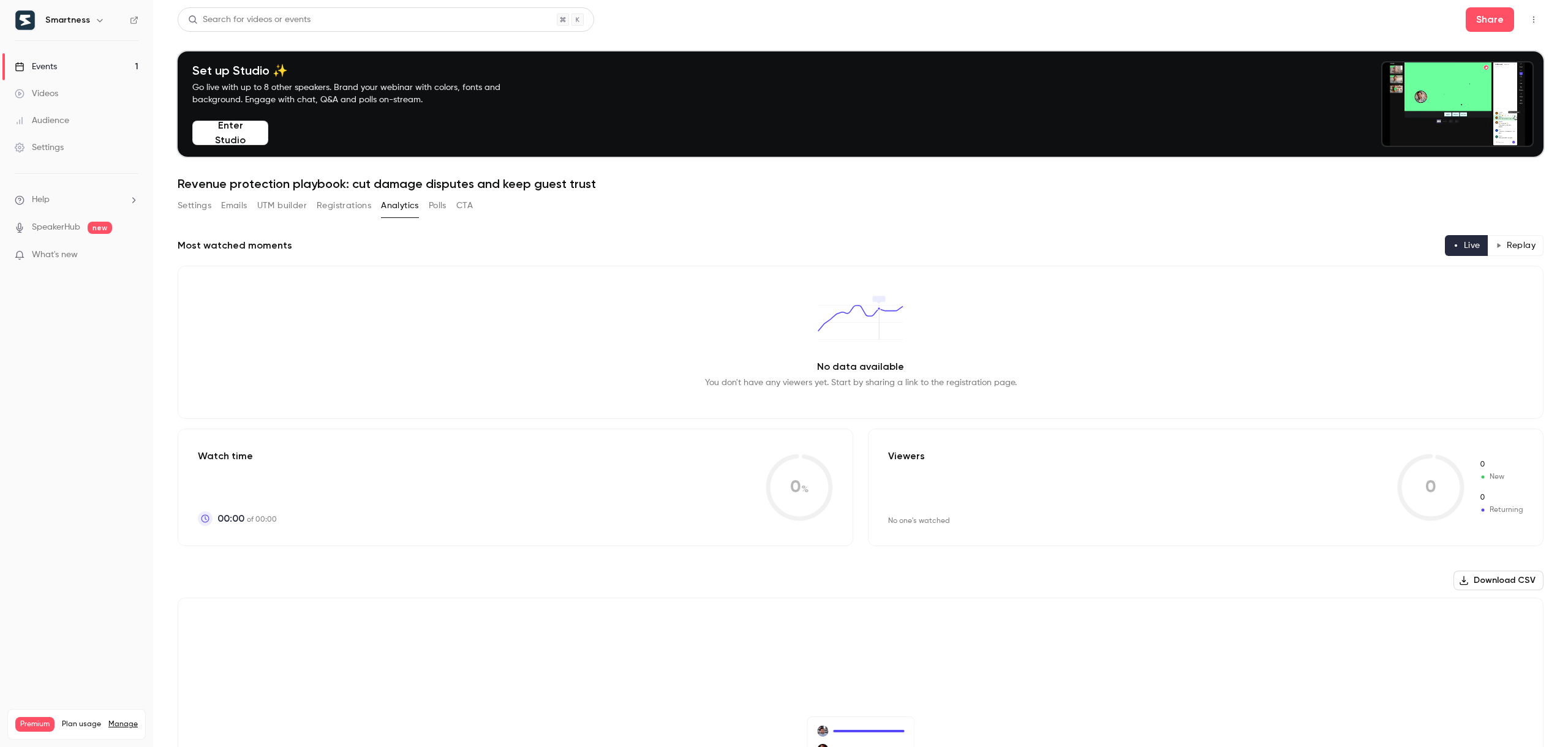
click at [441, 203] on button "Polls" at bounding box center [438, 206] width 18 height 19
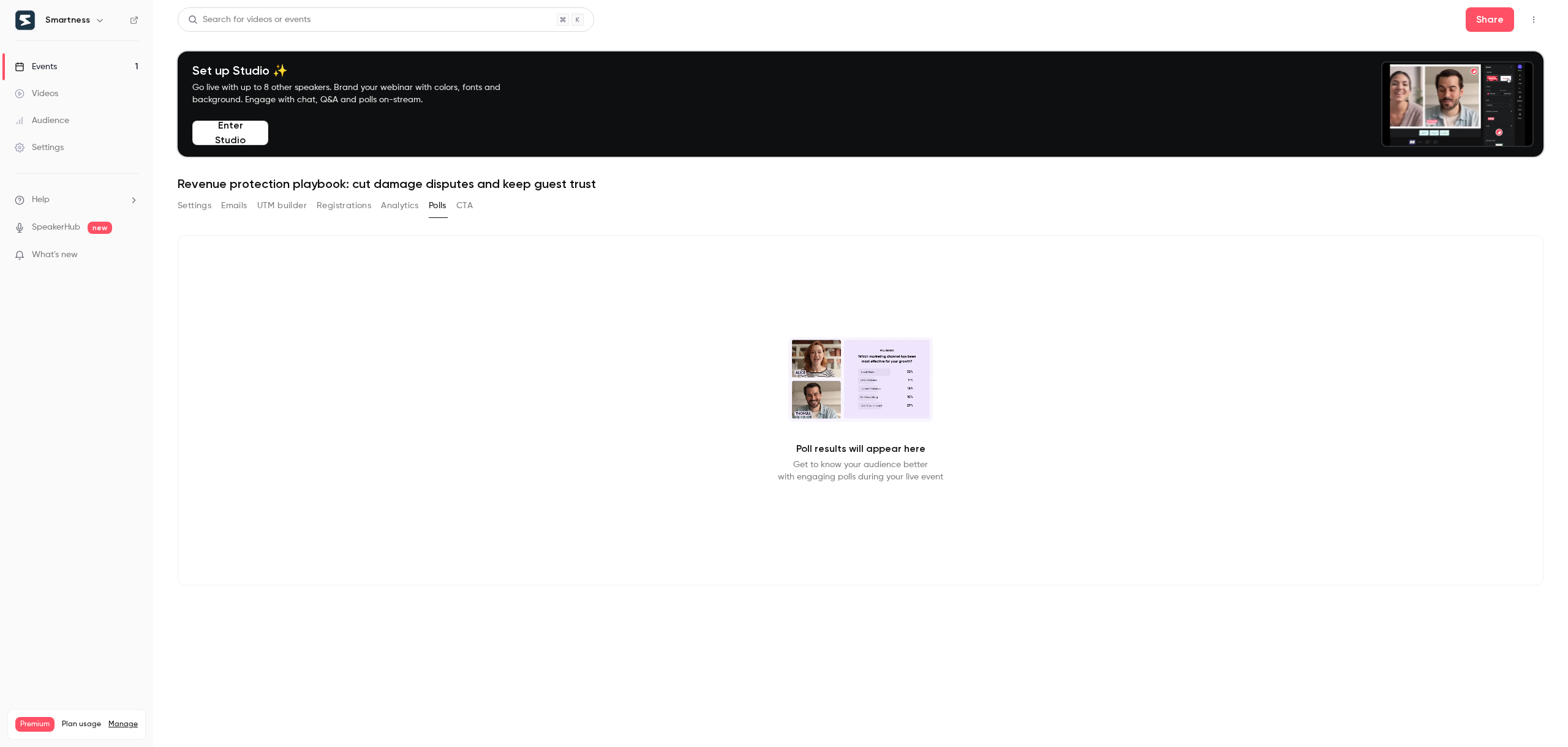
click at [462, 204] on button "CTA" at bounding box center [464, 206] width 16 height 19
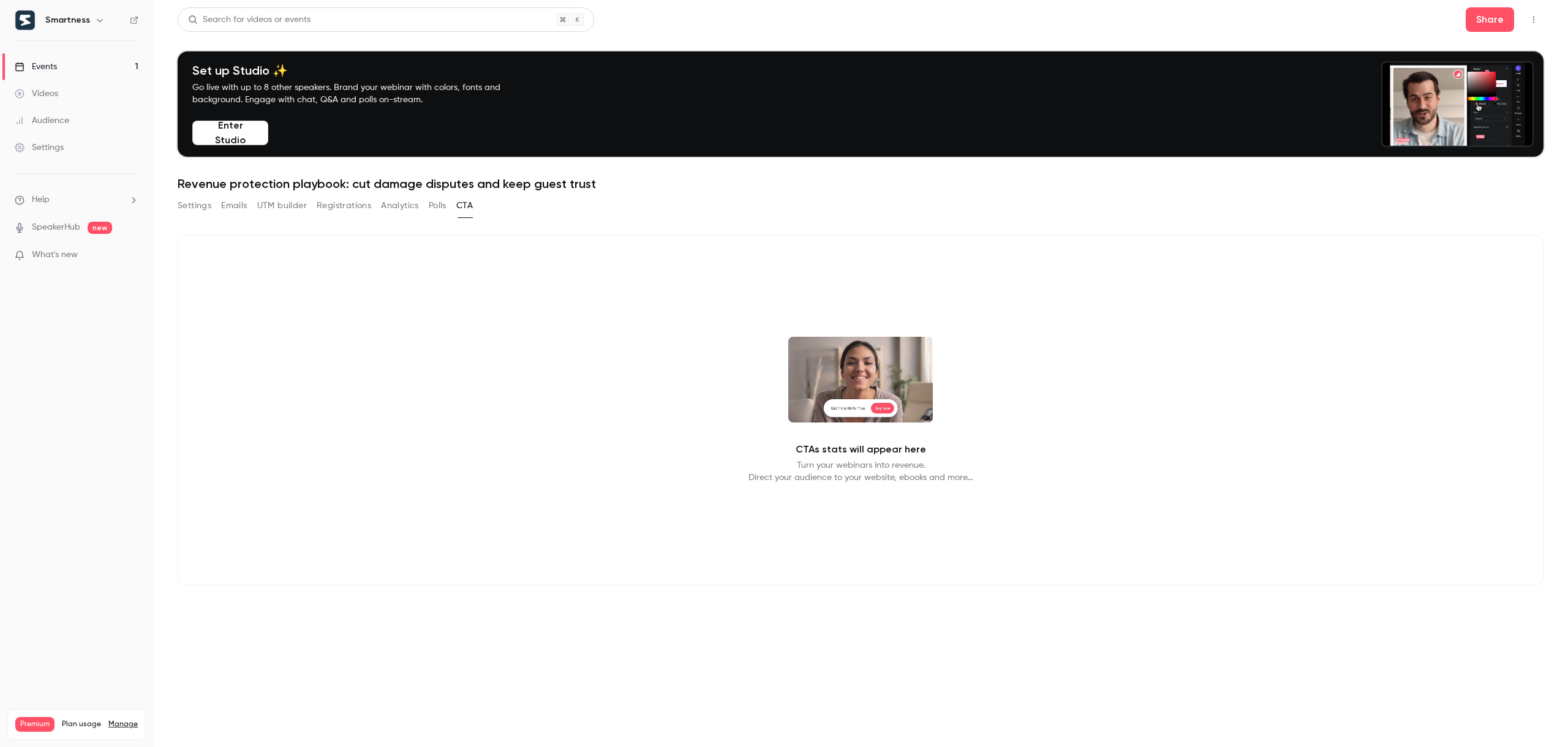
click at [79, 74] on link "Events 1" at bounding box center [76, 67] width 153 height 27
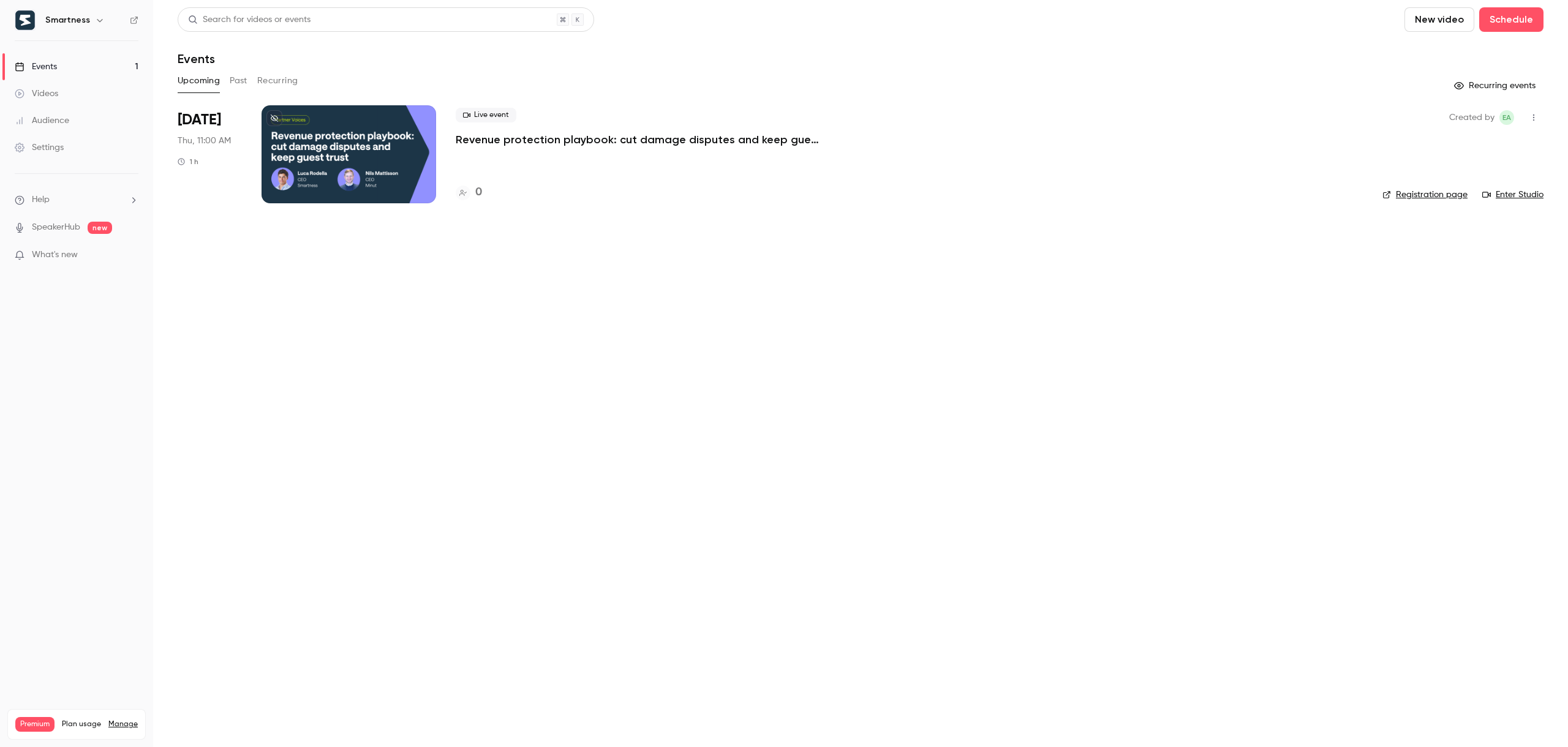
click at [899, 196] on link "Enter Studio" at bounding box center [1512, 195] width 61 height 13
click at [56, 147] on div "Settings" at bounding box center [39, 147] width 49 height 13
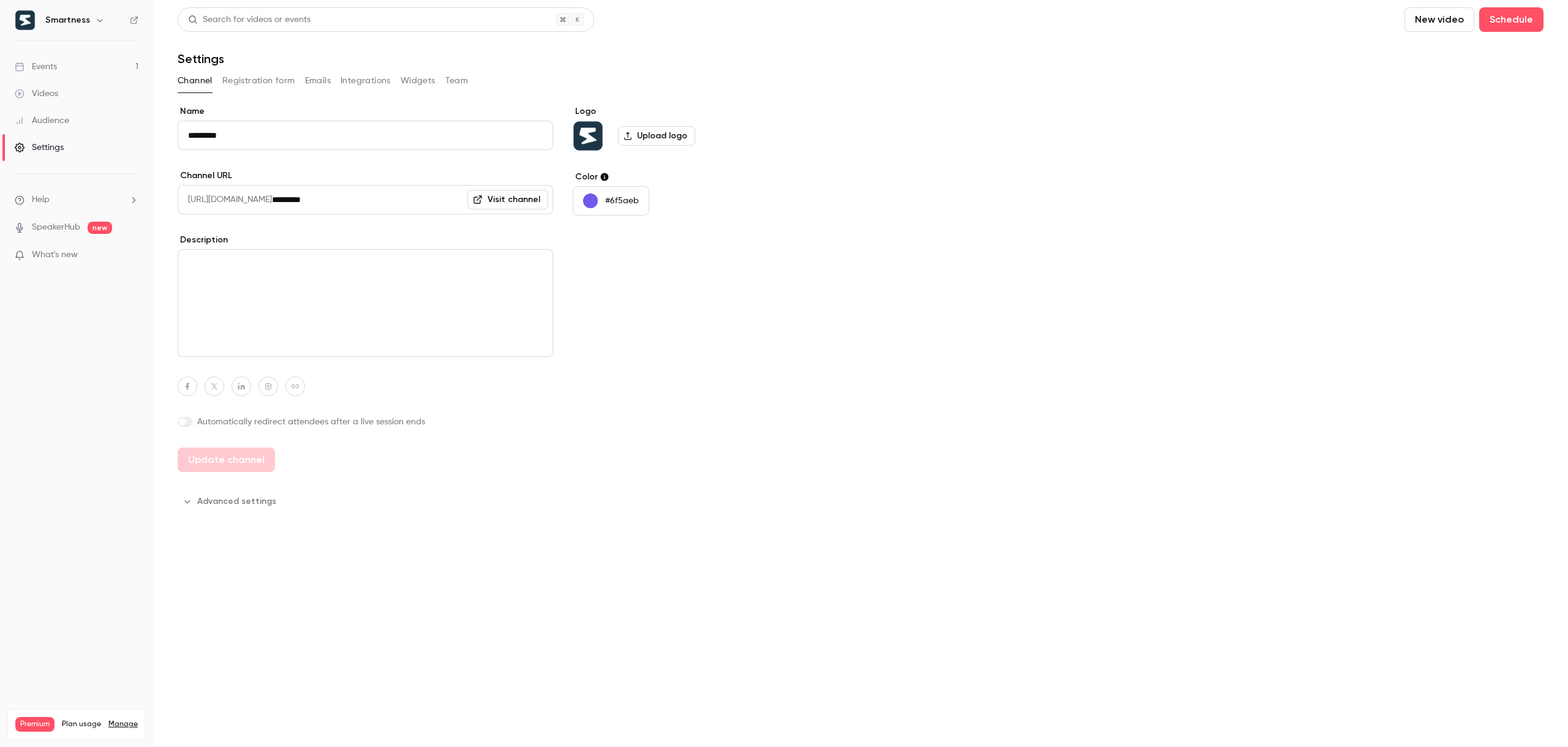
click at [409, 78] on button "Widgets" at bounding box center [418, 81] width 35 height 19
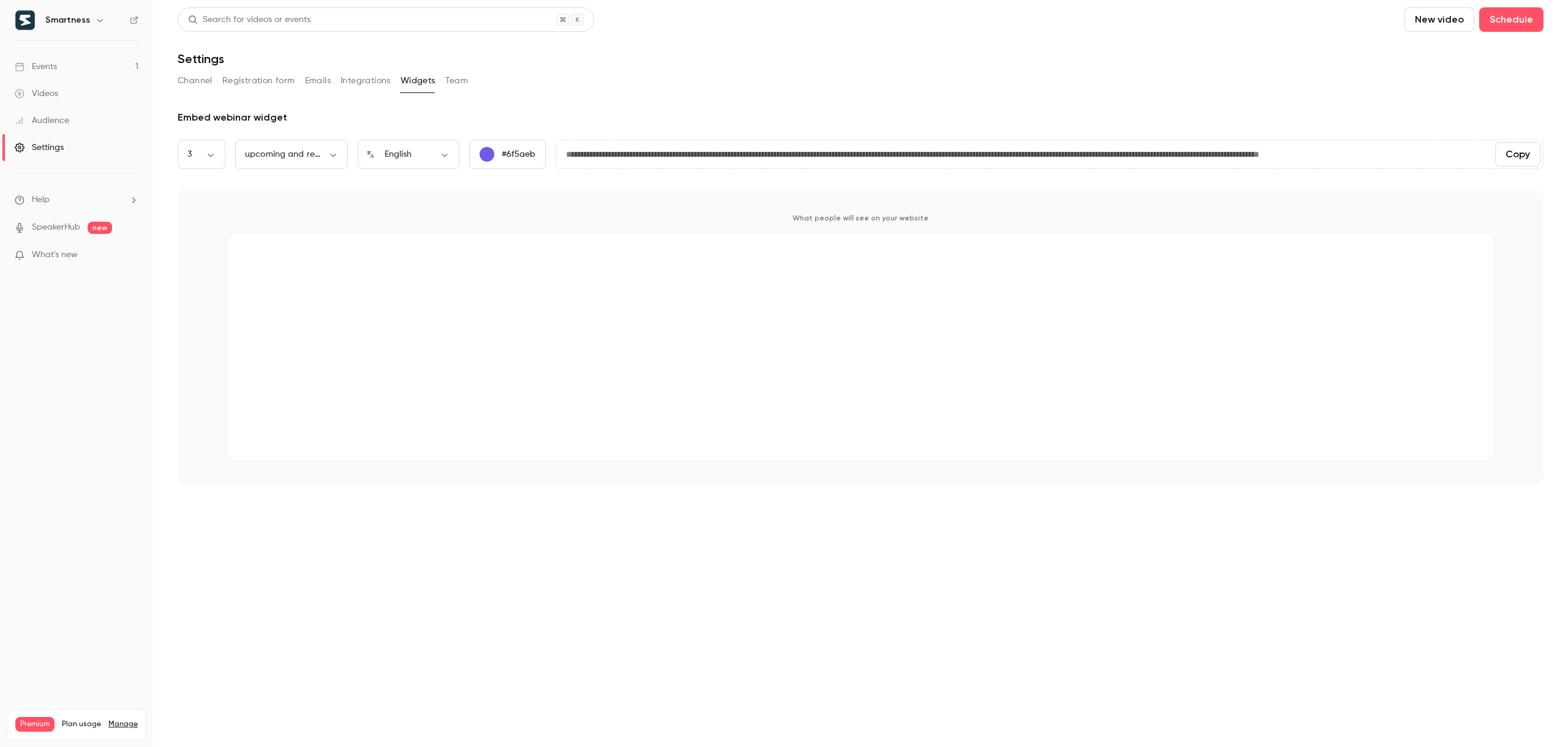
drag, startPoint x: 203, startPoint y: 85, endPoint x: 212, endPoint y: 83, distance: 9.2
click at [204, 85] on button "Channel" at bounding box center [195, 81] width 35 height 19
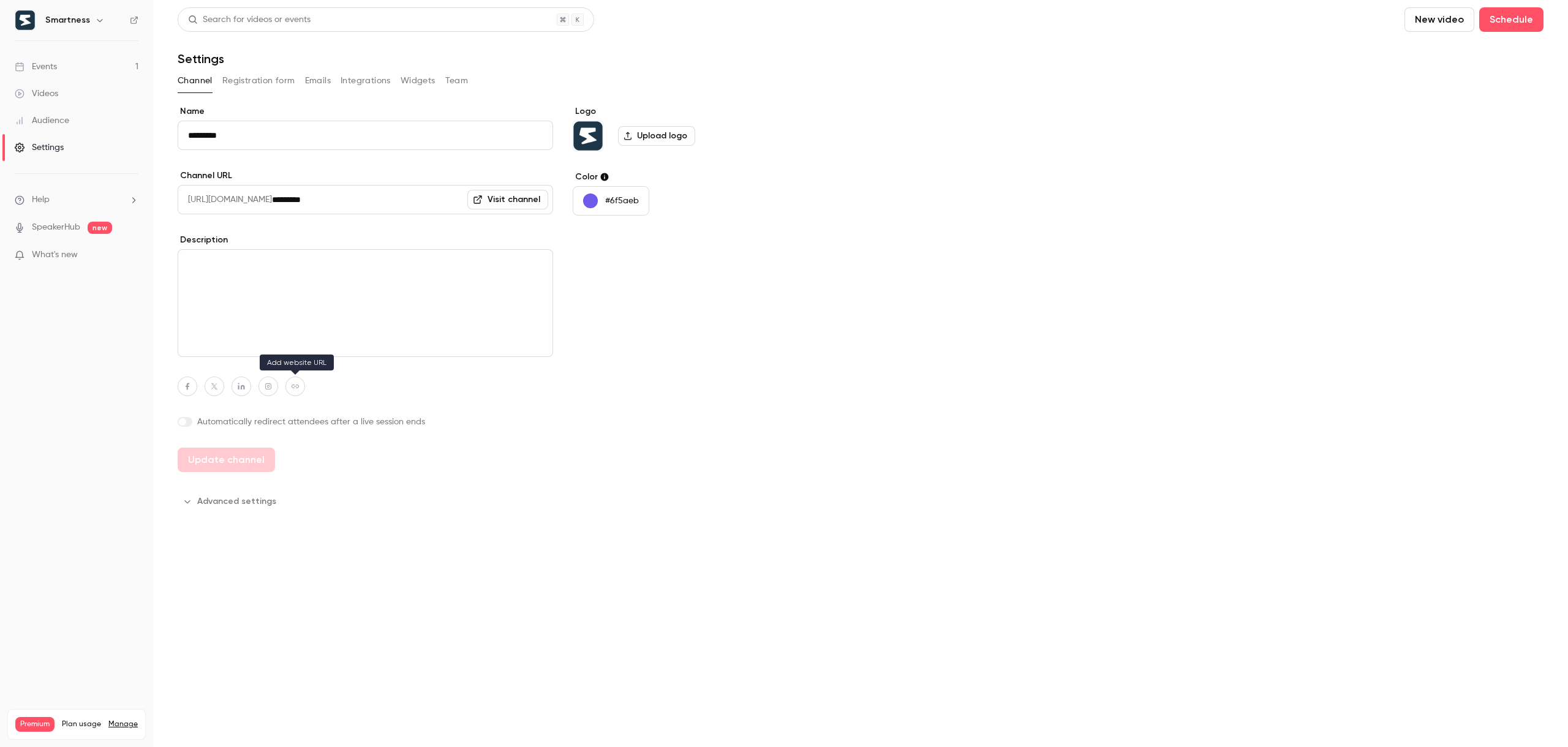
click at [294, 389] on icon "button" at bounding box center [295, 386] width 9 height 7
click at [356, 356] on icon "button" at bounding box center [359, 358] width 7 height 7
type input "**********"
click at [248, 459] on button "Update channel" at bounding box center [227, 460] width 98 height 24
